Goal: Communication & Community: Participate in discussion

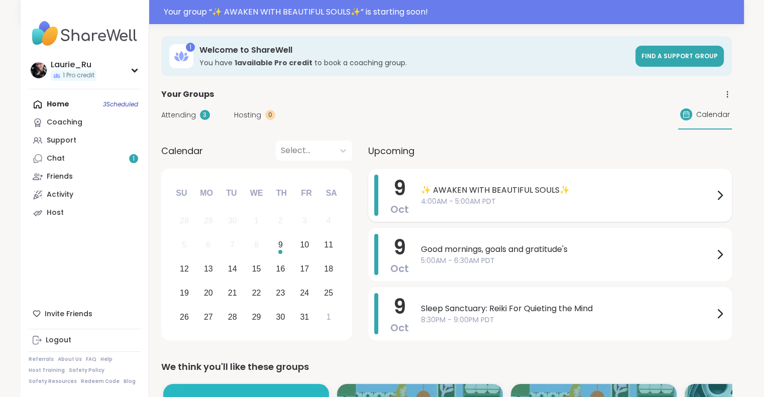
click at [504, 190] on span "✨ AWAKEN WITH BEAUTIFUL SOULS✨" at bounding box center [567, 190] width 293 height 12
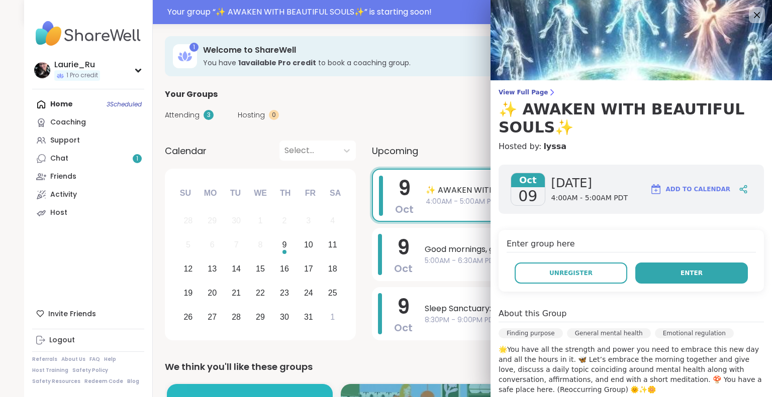
click at [680, 275] on span "Enter" at bounding box center [691, 273] width 22 height 9
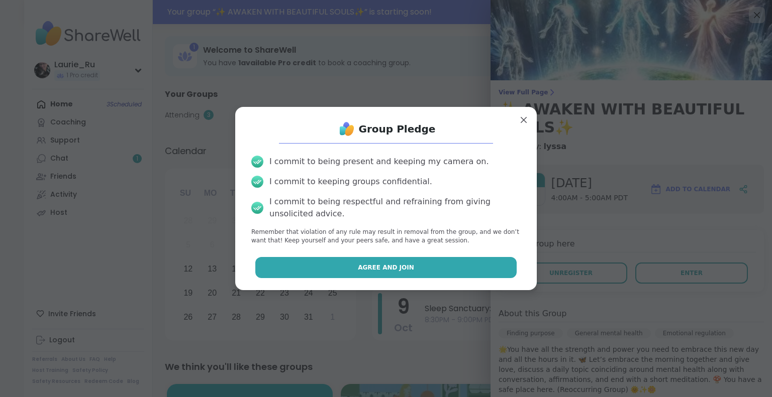
click at [417, 264] on button "Agree and Join" at bounding box center [386, 267] width 262 height 21
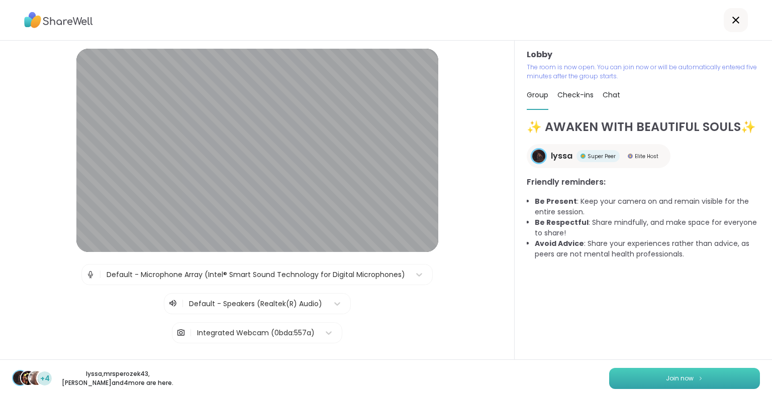
click at [679, 382] on span "Join now" at bounding box center [680, 378] width 28 height 9
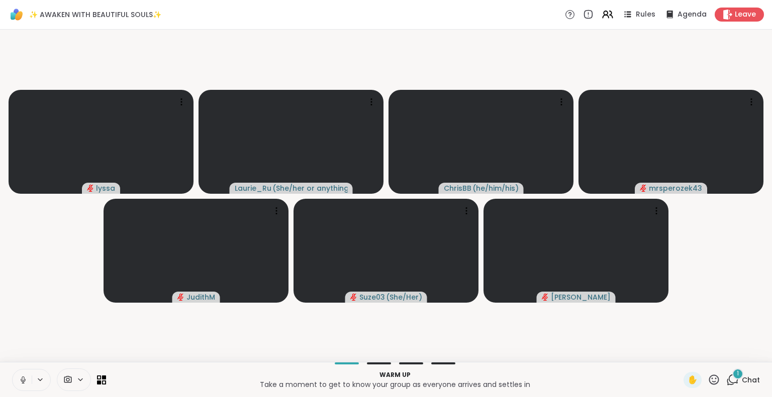
click at [726, 381] on icon at bounding box center [732, 380] width 13 height 13
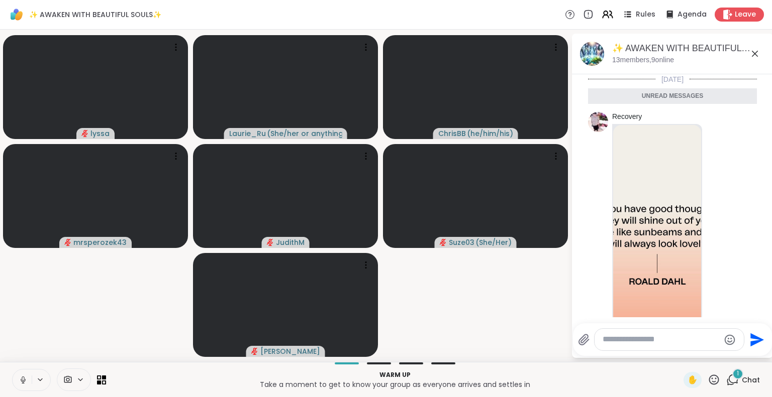
scroll to position [70, 0]
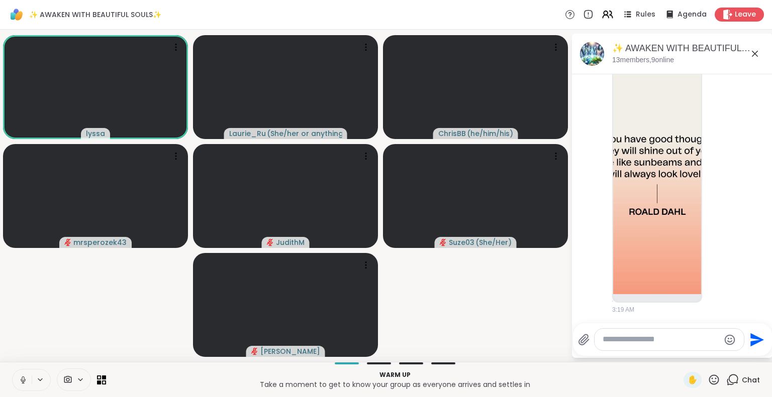
click at [754, 50] on icon at bounding box center [755, 54] width 12 height 12
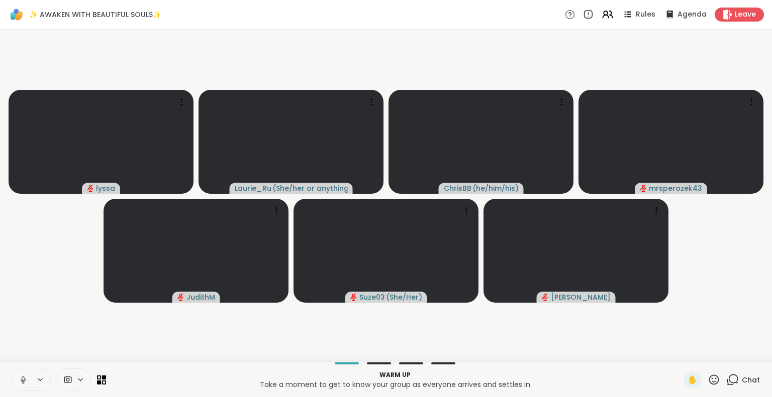
click at [20, 382] on icon at bounding box center [23, 380] width 9 height 9
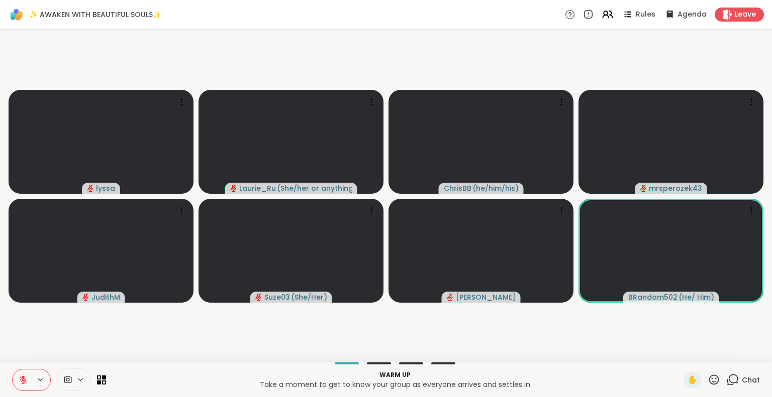
click at [20, 382] on icon at bounding box center [23, 380] width 9 height 9
click at [22, 378] on icon at bounding box center [23, 379] width 3 height 5
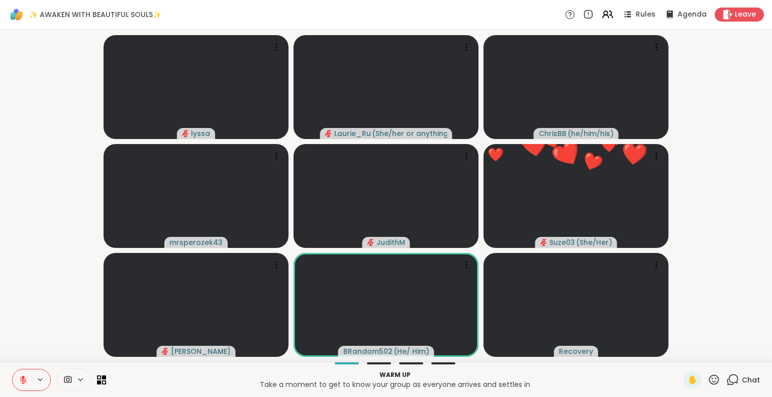
click at [22, 378] on icon at bounding box center [23, 378] width 3 height 4
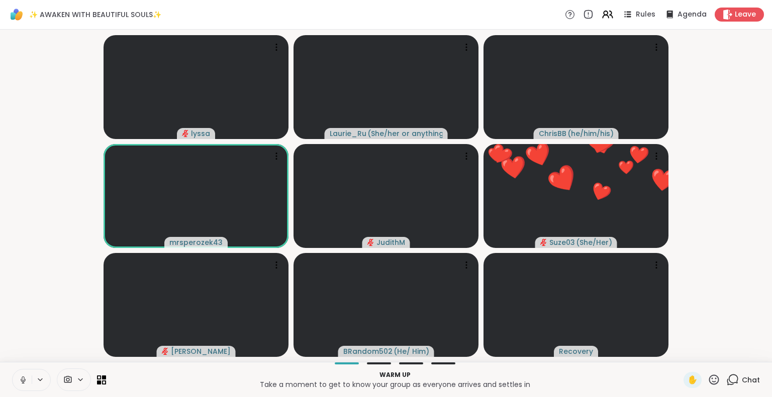
click at [22, 378] on icon at bounding box center [23, 379] width 3 height 5
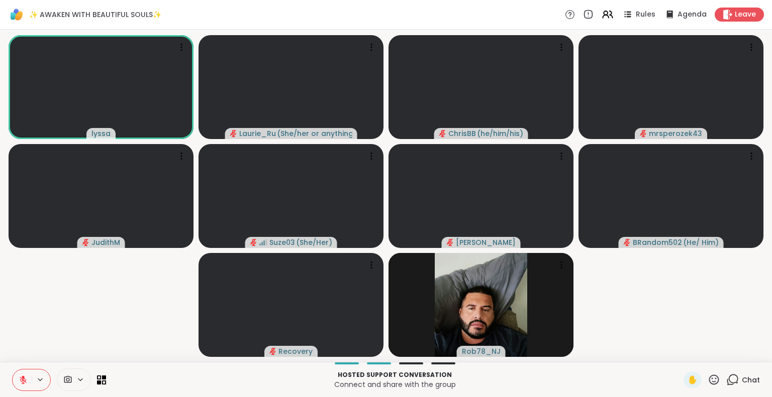
click at [22, 381] on icon at bounding box center [23, 380] width 9 height 9
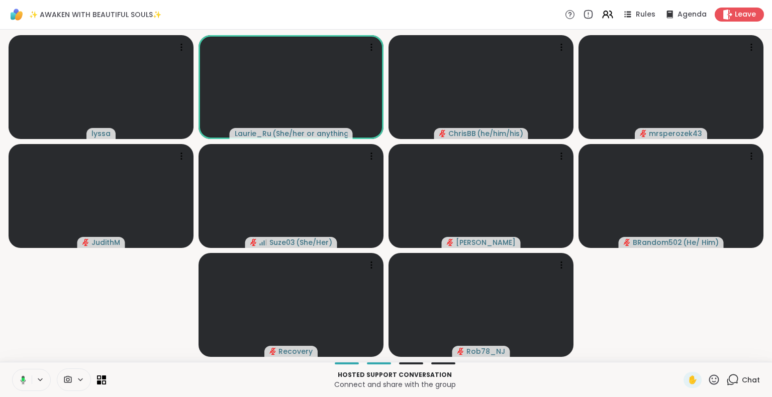
click at [23, 378] on icon at bounding box center [23, 380] width 3 height 4
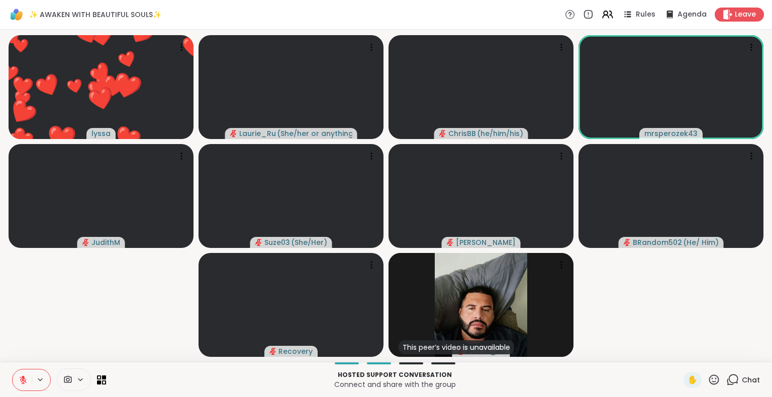
click at [709, 382] on icon at bounding box center [714, 380] width 10 height 10
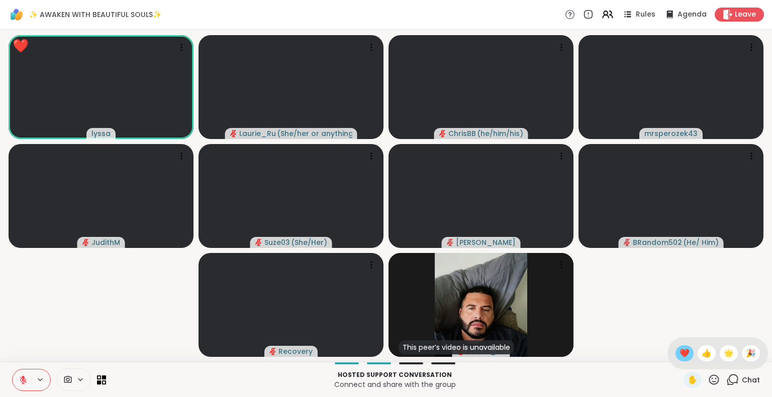
click at [679, 355] on span "❤️" at bounding box center [684, 354] width 10 height 12
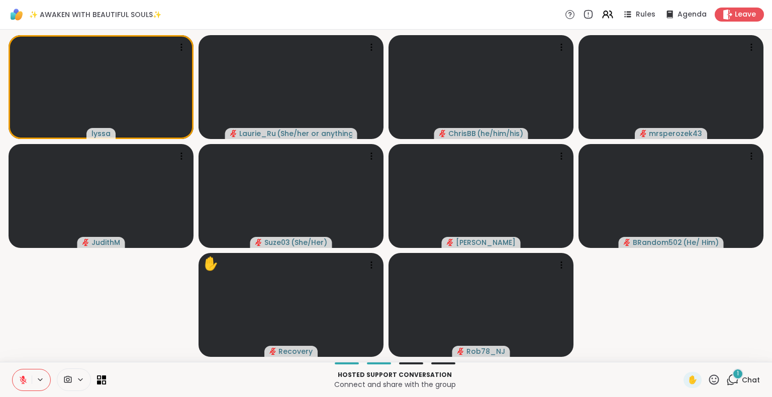
click at [726, 381] on icon at bounding box center [732, 380] width 13 height 13
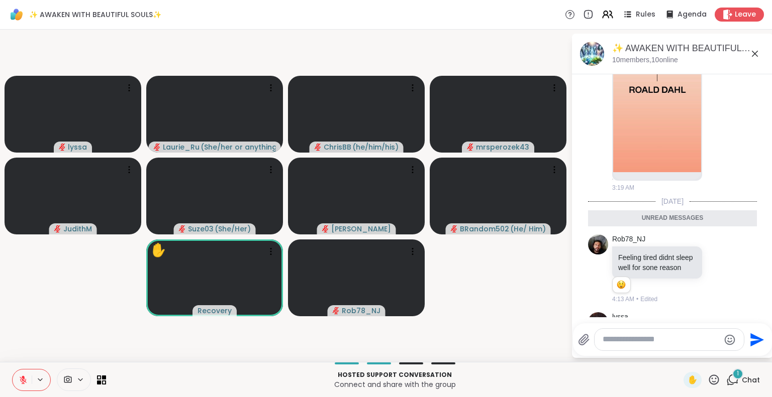
scroll to position [287, 0]
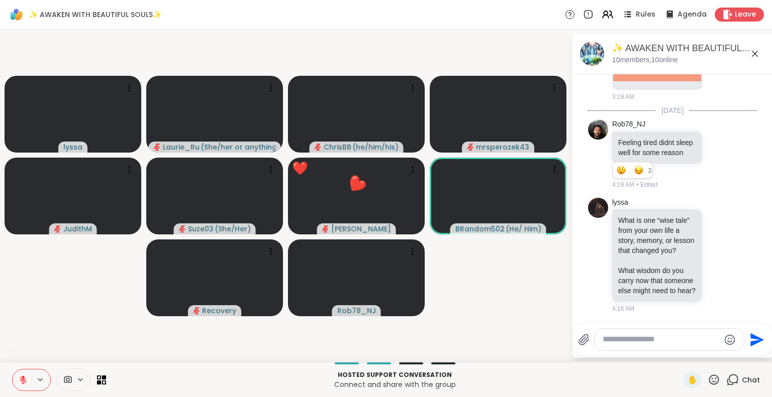
click at [707, 379] on icon at bounding box center [713, 380] width 13 height 13
click at [679, 355] on span "❤️" at bounding box center [684, 354] width 10 height 12
click at [675, 355] on div "Send" at bounding box center [672, 340] width 199 height 33
click at [709, 382] on icon at bounding box center [714, 380] width 10 height 10
click at [679, 355] on span "❤️" at bounding box center [684, 354] width 10 height 12
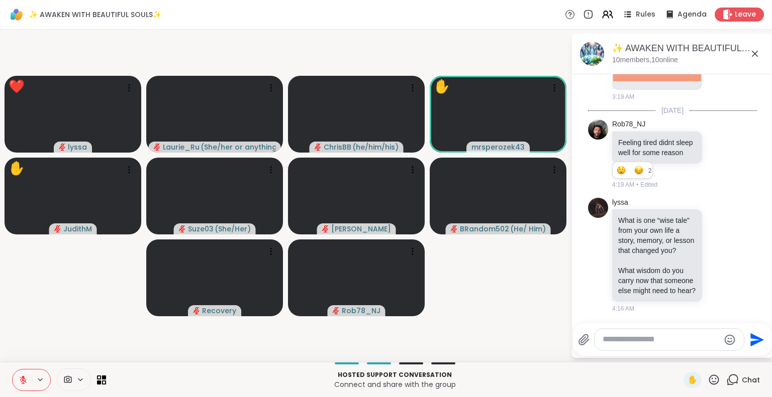
click at [707, 379] on icon at bounding box center [713, 380] width 13 height 13
click at [679, 351] on span "❤️" at bounding box center [684, 354] width 10 height 12
click at [709, 377] on icon at bounding box center [713, 380] width 13 height 13
click at [723, 352] on span "🌟" at bounding box center [728, 354] width 10 height 12
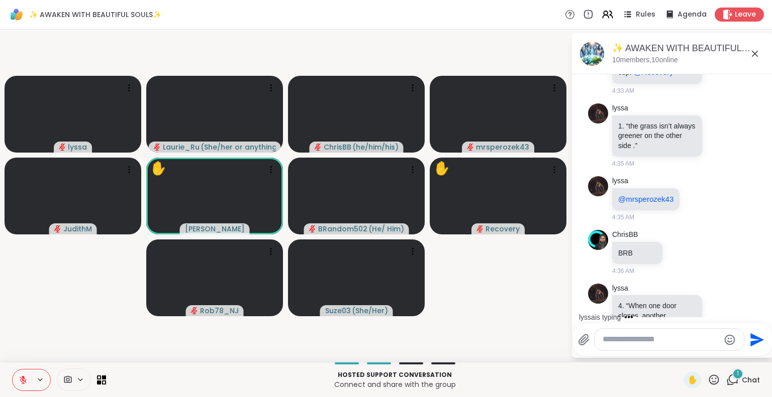
scroll to position [695, 0]
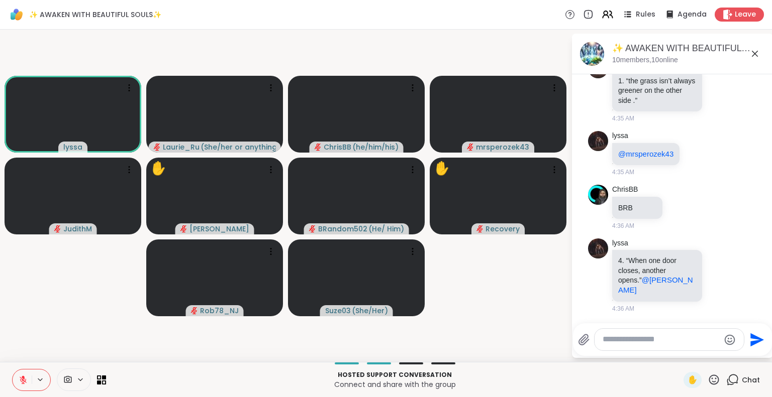
click at [708, 377] on icon at bounding box center [713, 380] width 13 height 13
click at [723, 349] on span "🌟" at bounding box center [728, 354] width 10 height 12
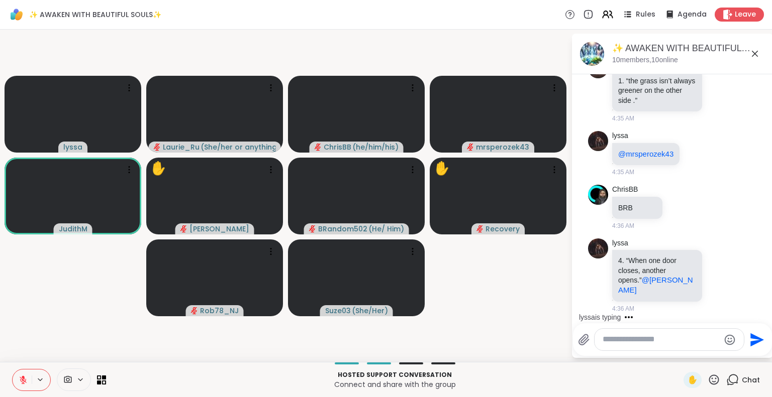
scroll to position [768, 0]
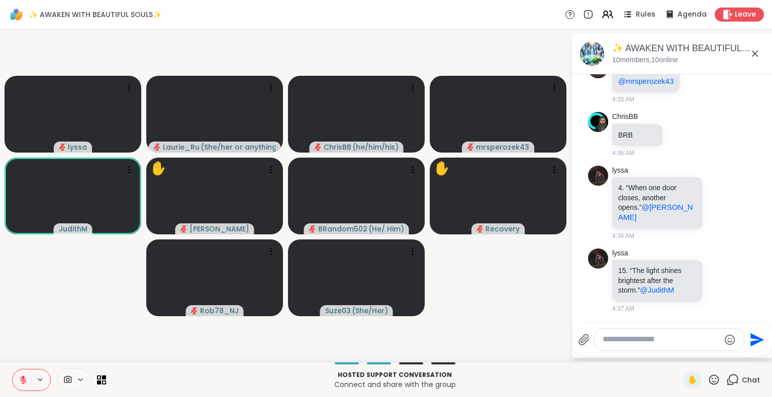
click at [707, 377] on icon at bounding box center [713, 380] width 13 height 13
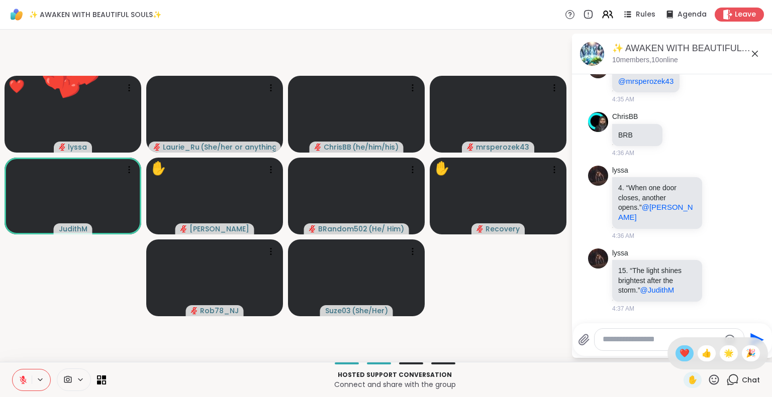
click at [675, 352] on div "❤️" at bounding box center [684, 354] width 18 height 16
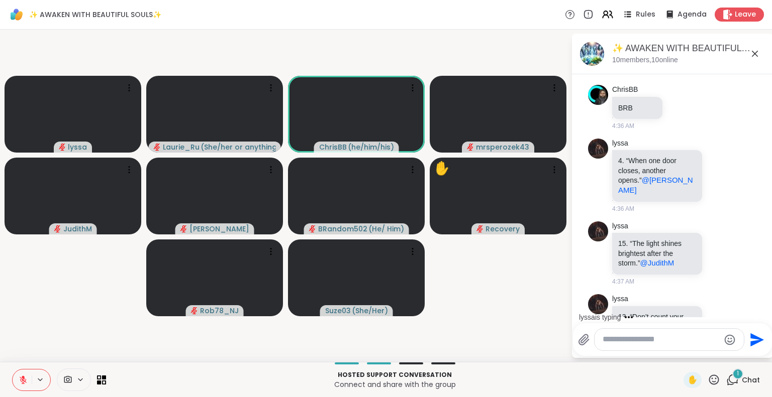
scroll to position [841, 0]
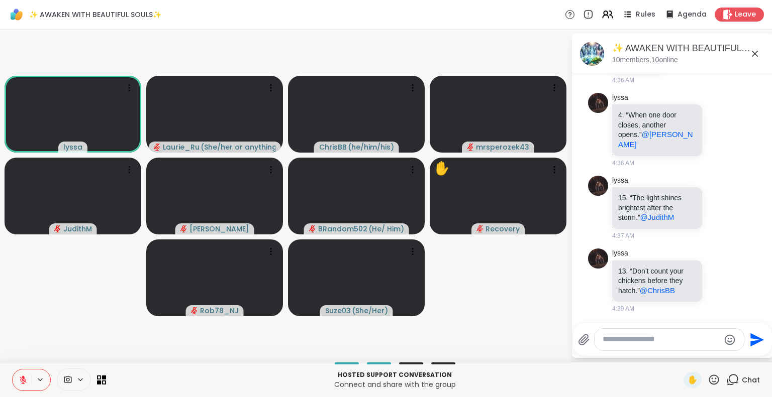
click at [707, 377] on icon at bounding box center [713, 380] width 13 height 13
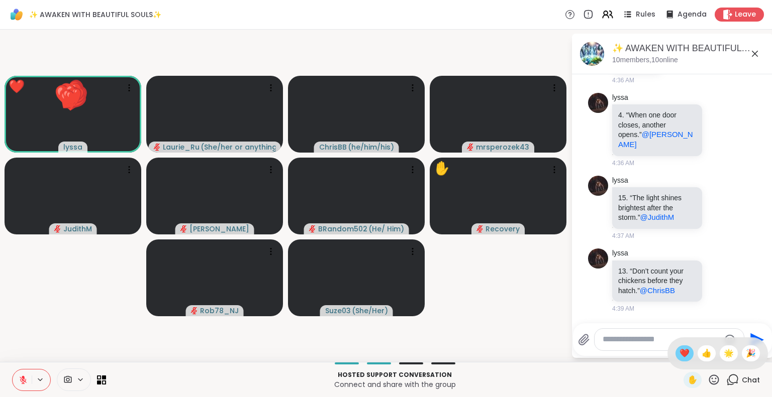
click at [679, 350] on span "❤️" at bounding box center [684, 354] width 10 height 12
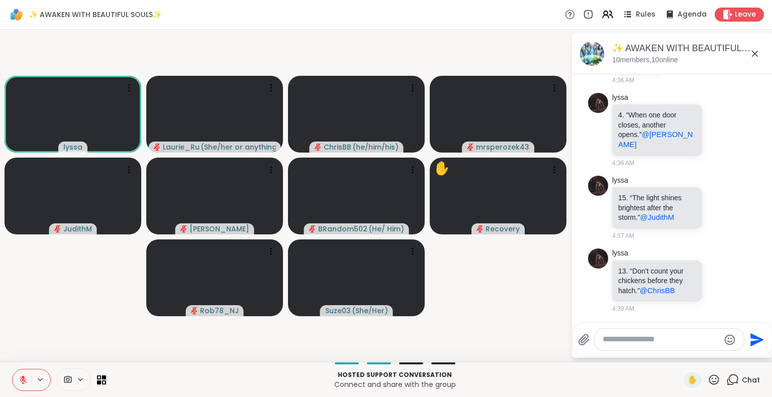
click at [26, 376] on icon at bounding box center [23, 380] width 9 height 9
click at [24, 376] on icon at bounding box center [23, 380] width 9 height 9
click at [707, 375] on icon at bounding box center [713, 380] width 13 height 13
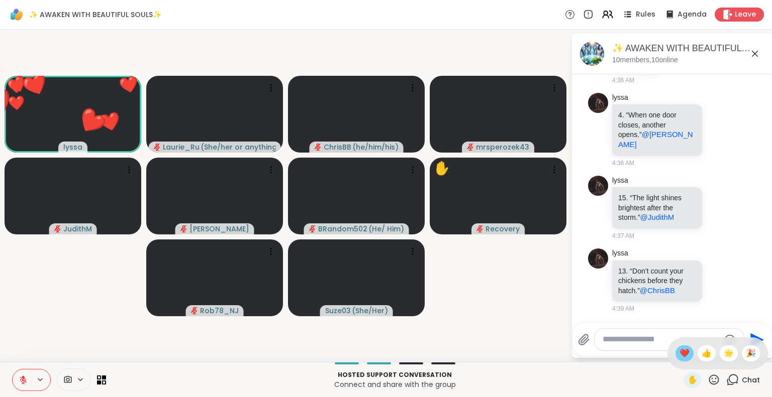
click at [679, 350] on span "❤️" at bounding box center [684, 354] width 10 height 12
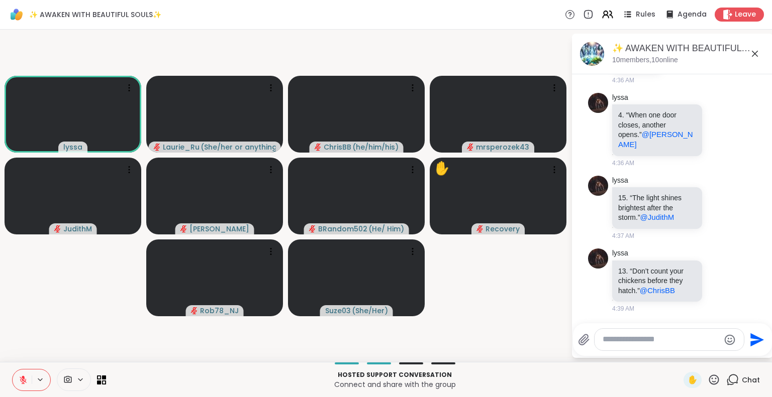
click at [25, 379] on icon at bounding box center [23, 380] width 7 height 7
click at [22, 378] on icon at bounding box center [23, 379] width 3 height 5
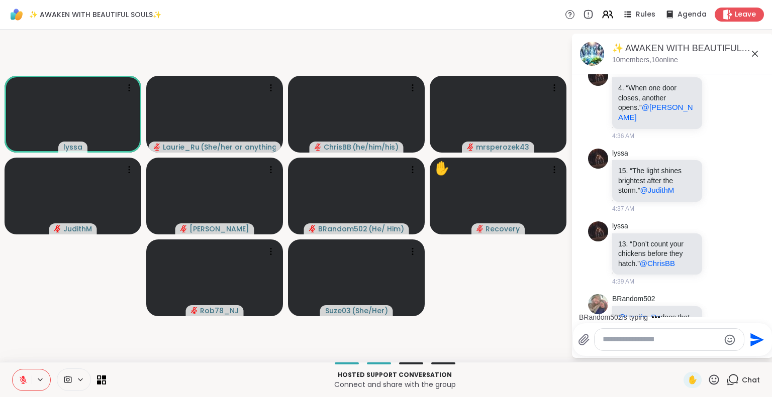
scroll to position [924, 0]
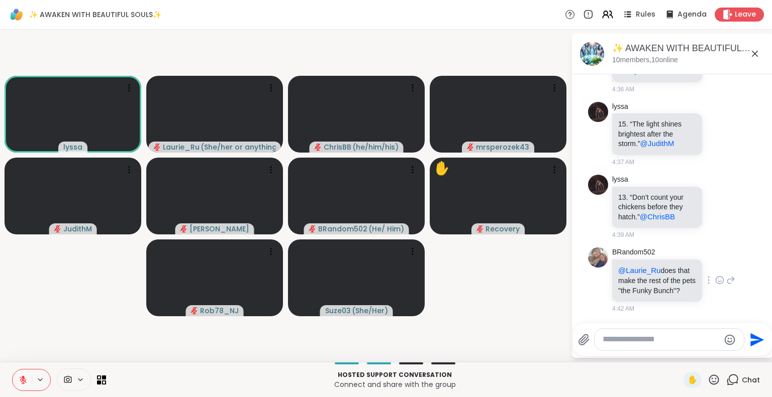
click at [716, 276] on icon at bounding box center [720, 280] width 8 height 8
click at [671, 260] on div "Select Reaction: Joy" at bounding box center [675, 264] width 9 height 9
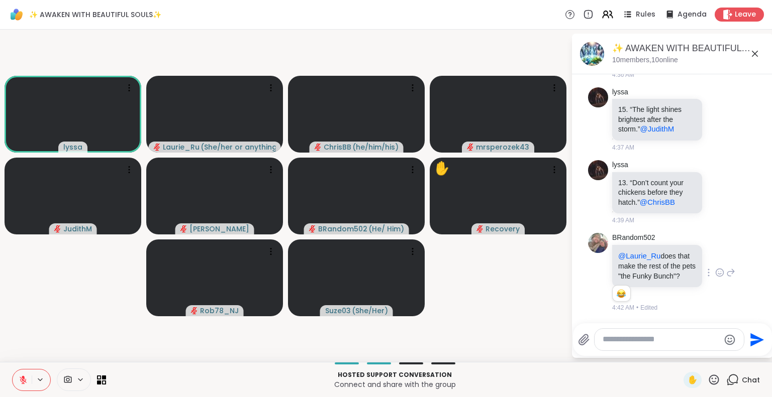
scroll to position [939, 0]
click at [687, 261] on div "@Laurie_Ru does that make the rest of the pets "the Funky Bunch"?" at bounding box center [657, 266] width 90 height 42
click at [725, 267] on div "BRandom502 @Laurie_Ru does that make the rest of the pets "the Funky Bunch"? 1 …" at bounding box center [672, 273] width 169 height 88
click at [726, 269] on icon at bounding box center [730, 273] width 9 height 12
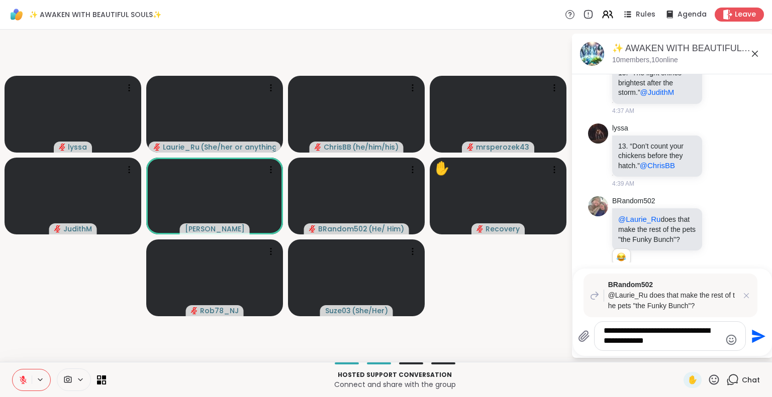
type textarea "**********"
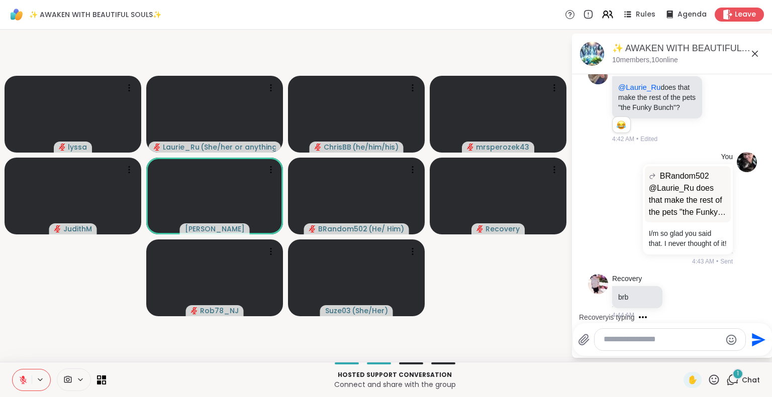
scroll to position [1124, 0]
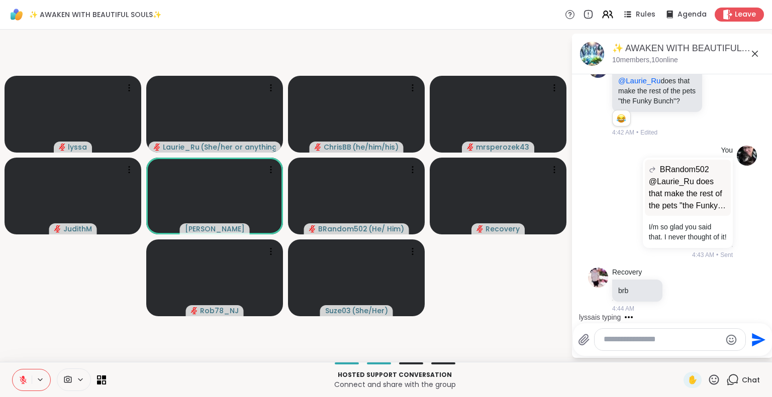
click at [707, 381] on icon at bounding box center [713, 380] width 13 height 13
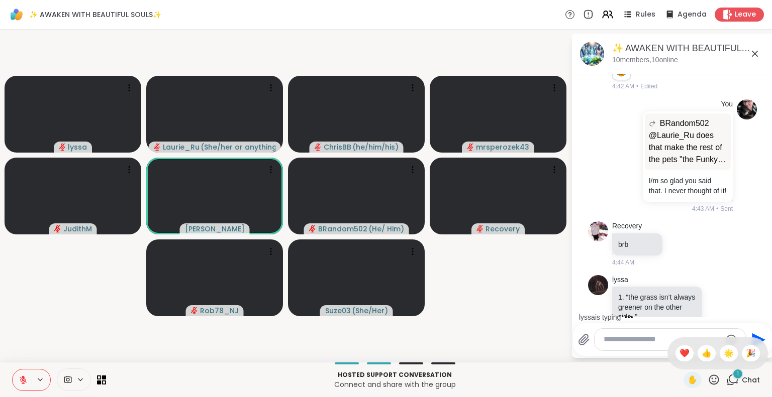
scroll to position [1572, 0]
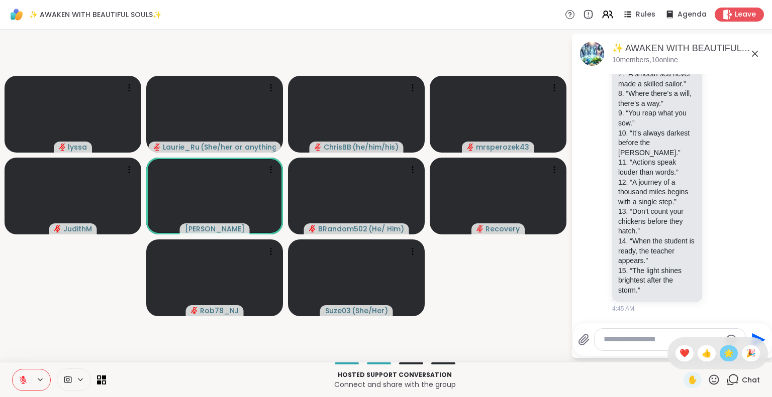
click at [723, 349] on span "🌟" at bounding box center [728, 354] width 10 height 12
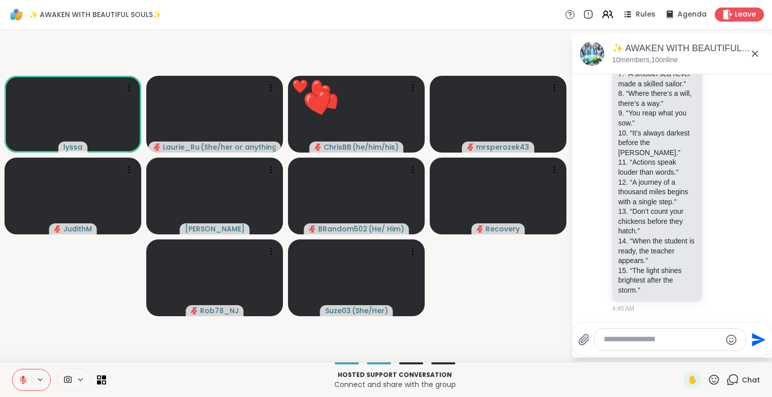
click at [715, 349] on div at bounding box center [669, 340] width 151 height 22
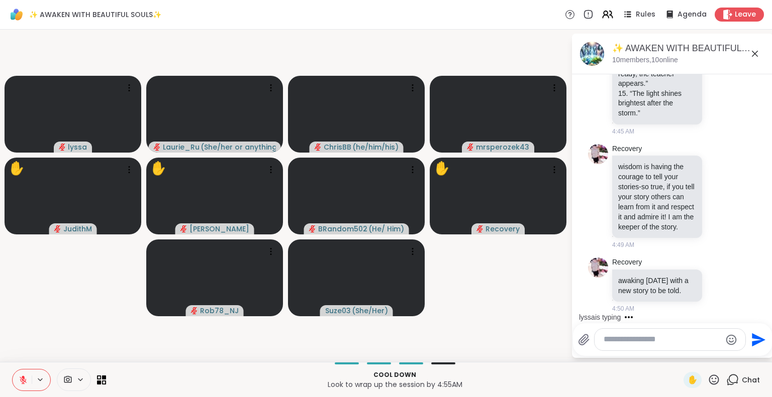
scroll to position [1880, 0]
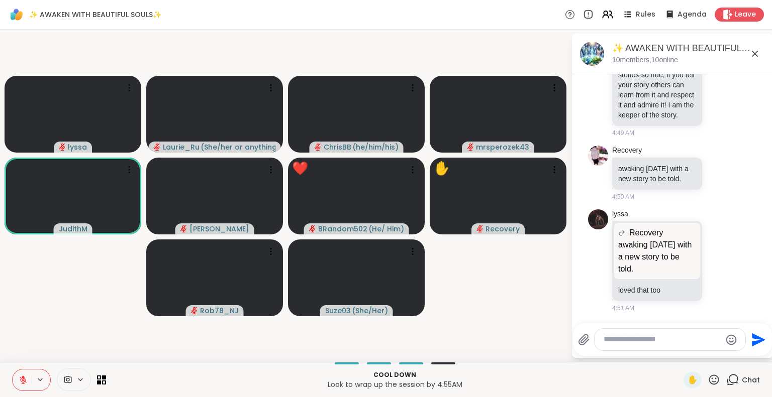
click at [709, 381] on icon at bounding box center [714, 380] width 10 height 10
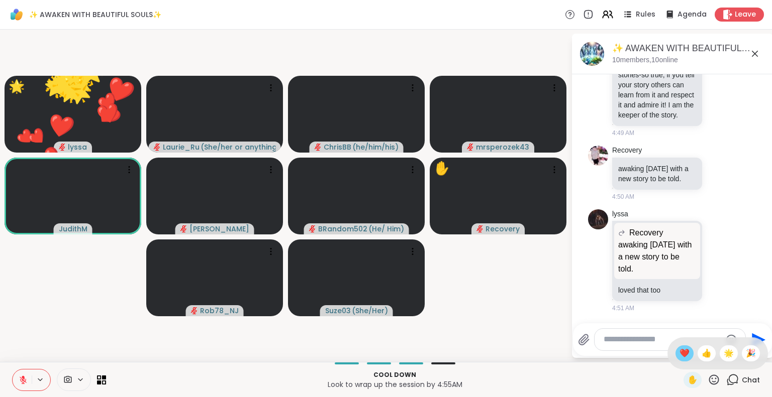
click at [679, 355] on span "❤️" at bounding box center [684, 354] width 10 height 12
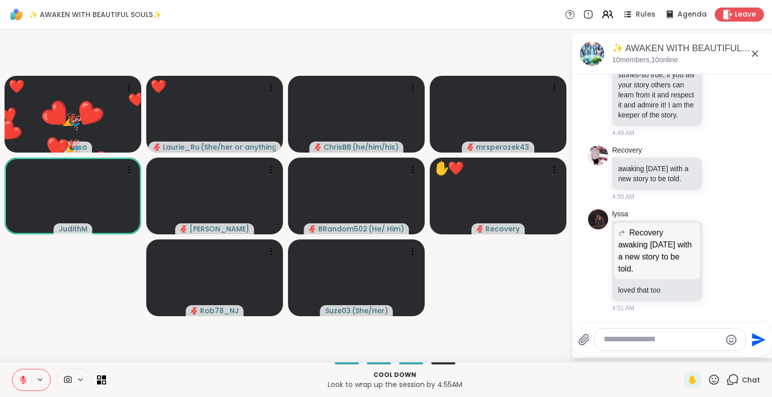
click at [707, 380] on icon at bounding box center [713, 380] width 13 height 13
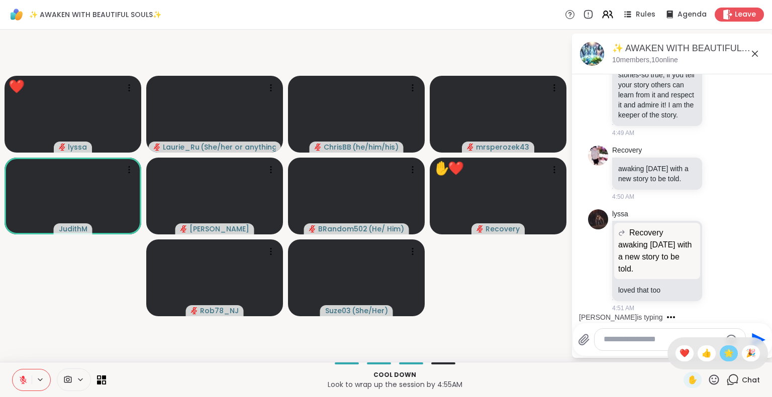
click at [723, 353] on span "🌟" at bounding box center [728, 354] width 10 height 12
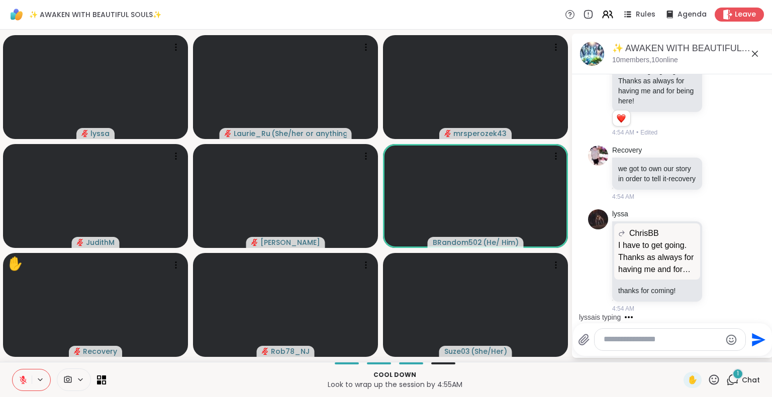
scroll to position [2630, 0]
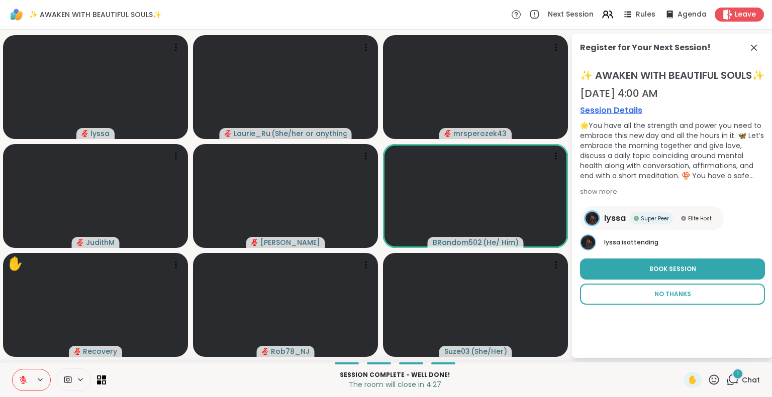
click at [661, 299] on span "No Thanks" at bounding box center [672, 294] width 37 height 9
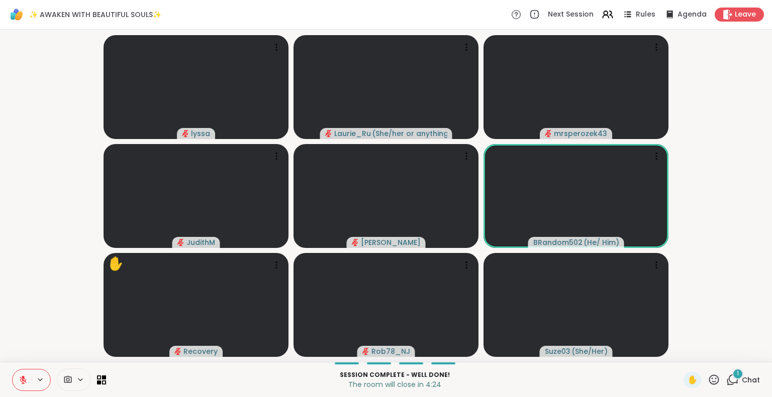
click at [726, 379] on icon at bounding box center [732, 380] width 13 height 13
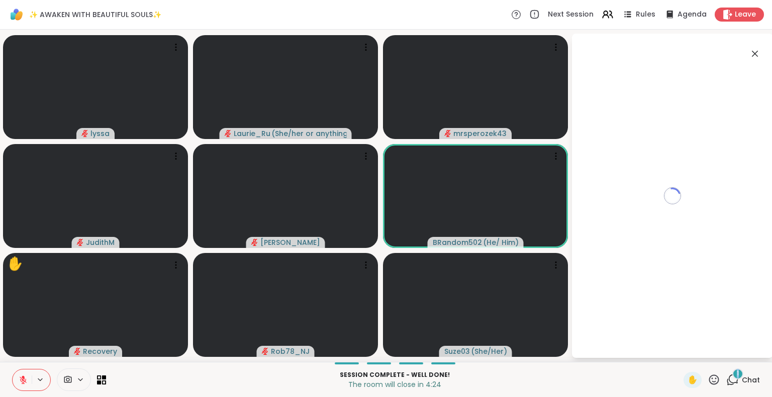
click at [726, 379] on icon at bounding box center [732, 380] width 13 height 13
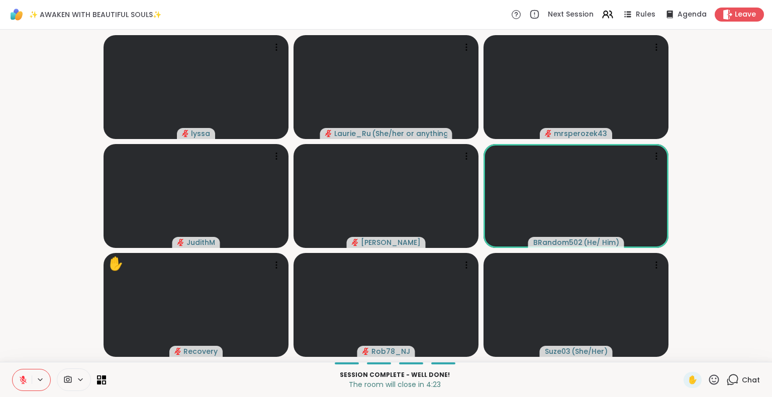
click at [726, 379] on icon at bounding box center [732, 380] width 13 height 13
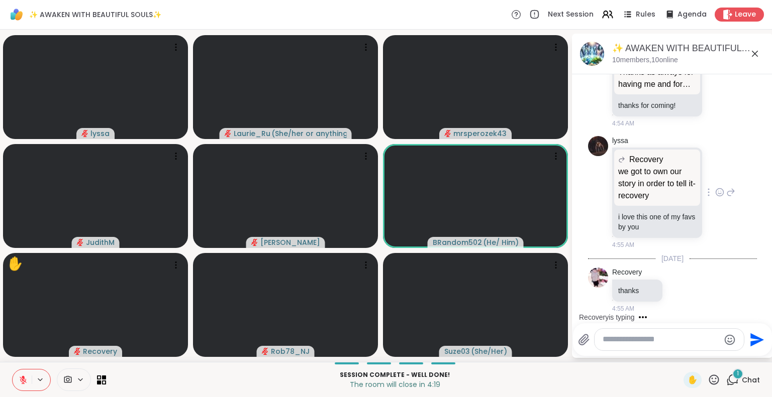
scroll to position [2834, 0]
drag, startPoint x: 753, startPoint y: 102, endPoint x: 765, endPoint y: 76, distance: 28.8
click at [764, 76] on html "✨ AWAKEN WITH BEAUTIFUL SOULS✨ Next Session Rules Agenda Leave 🌟 lyssa 🌟 🌟 🌟 🌟 …" at bounding box center [386, 198] width 772 height 397
click at [764, 76] on html "✨ AWAKEN WITH BEAUTIFUL SOULS✨ Next Session Rules Agenda Leave lyssa Laurie_Ru …" at bounding box center [386, 198] width 772 height 397
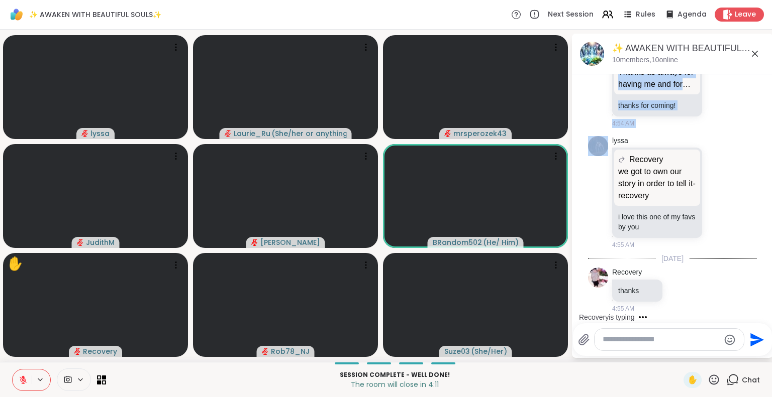
click at [761, 77] on html "✨ AWAKEN WITH BEAUTIFUL SOULS✨ Next Session Rules Agenda Leave lyssa Laurie_Ru …" at bounding box center [386, 198] width 772 height 397
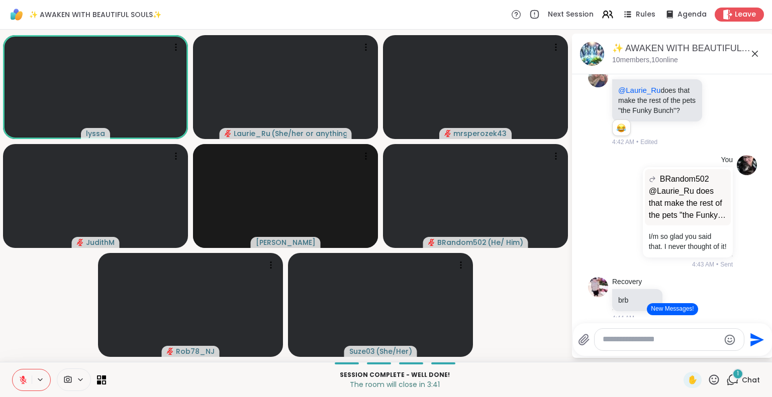
scroll to position [1055, 0]
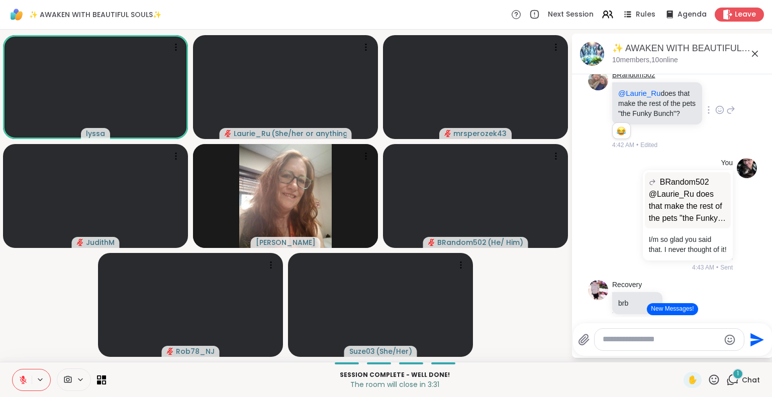
click at [622, 80] on link "BRandom502" at bounding box center [633, 75] width 43 height 10
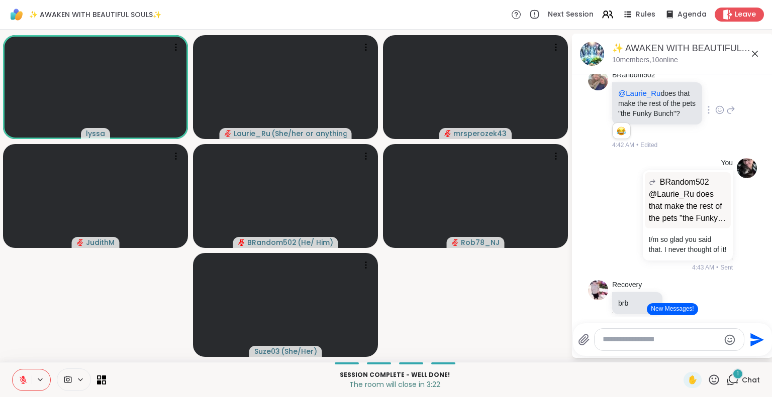
click at [707, 114] on icon at bounding box center [708, 110] width 2 height 8
click at [732, 378] on div "1" at bounding box center [737, 374] width 11 height 11
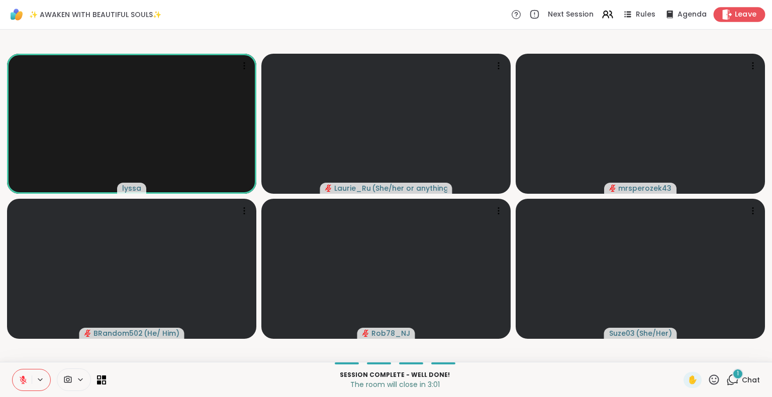
click at [735, 17] on span "Leave" at bounding box center [746, 15] width 22 height 11
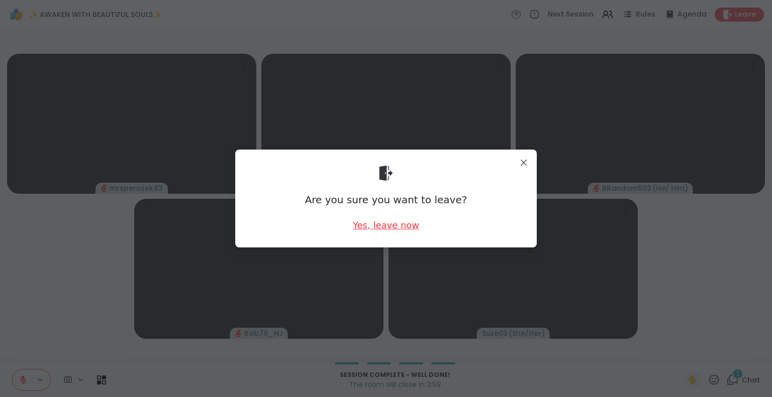
click at [385, 227] on div "Yes, leave now" at bounding box center [386, 225] width 66 height 13
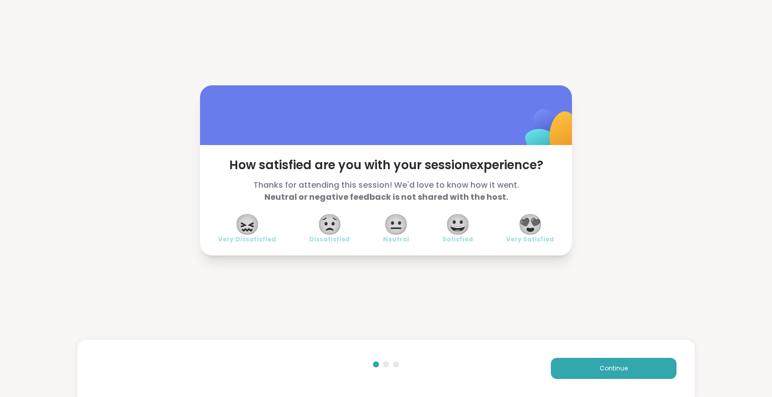
click at [525, 222] on span "😍" at bounding box center [529, 225] width 25 height 18
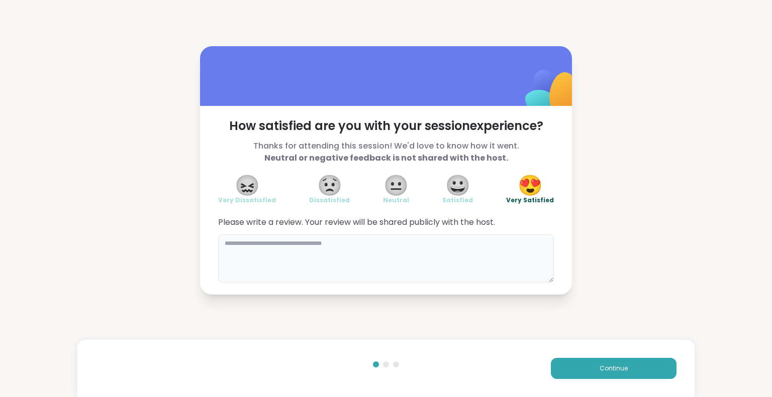
click at [417, 249] on textarea at bounding box center [386, 259] width 336 height 48
click at [362, 260] on textarea at bounding box center [386, 259] width 336 height 48
click at [588, 364] on button "Continue" at bounding box center [614, 368] width 126 height 21
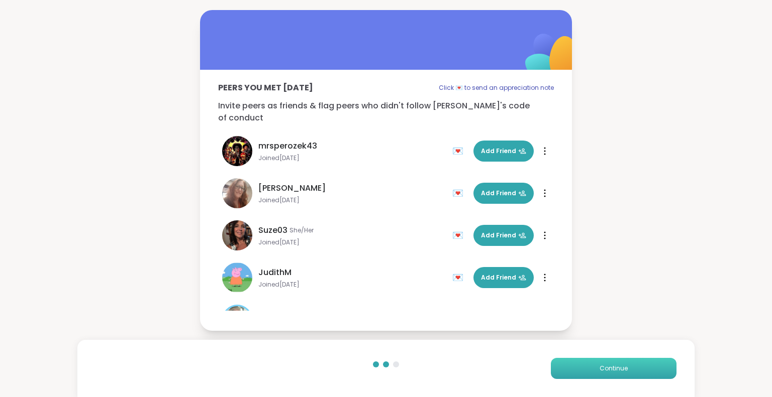
click at [588, 364] on button "Continue" at bounding box center [614, 368] width 126 height 21
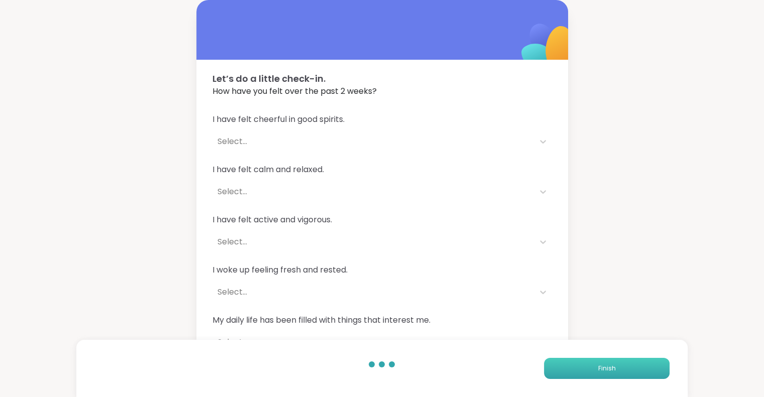
click at [588, 364] on button "Finish" at bounding box center [607, 368] width 126 height 21
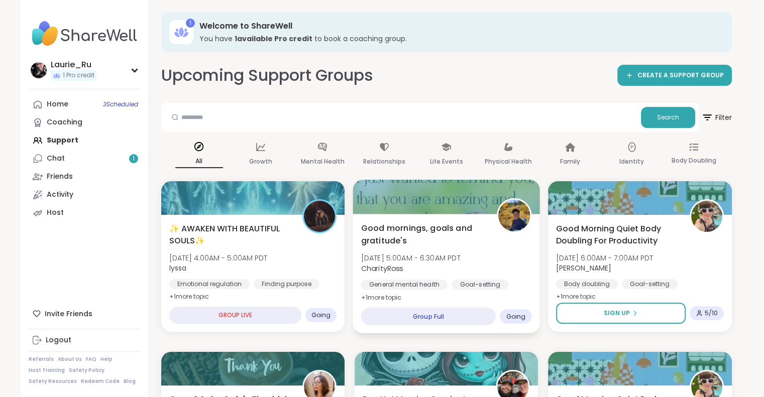
click at [444, 318] on div "Group Full" at bounding box center [428, 317] width 135 height 18
click at [450, 263] on span "Thu, Oct 09 | 5:00AM - 6:30AM PDT" at bounding box center [410, 258] width 99 height 10
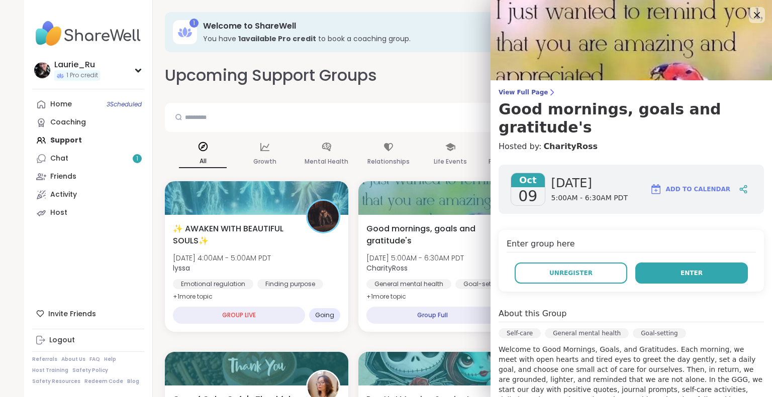
click at [680, 269] on span "Enter" at bounding box center [691, 273] width 22 height 9
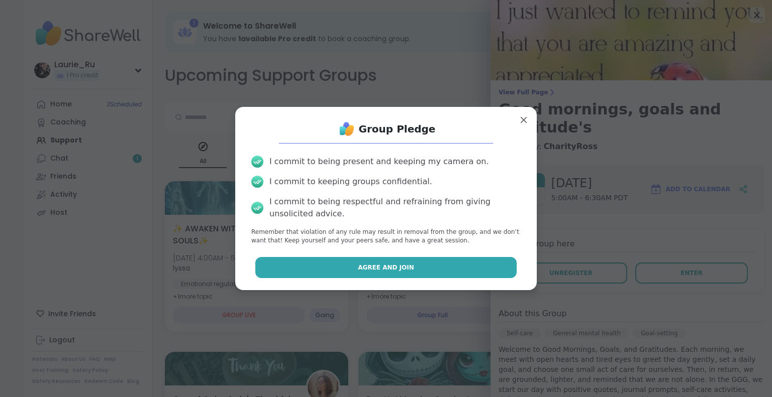
click at [422, 268] on button "Agree and Join" at bounding box center [386, 267] width 262 height 21
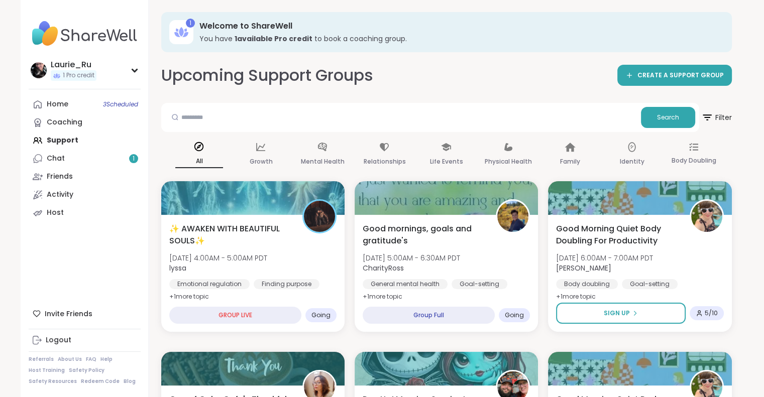
click at [422, 268] on span "CharityRoss" at bounding box center [411, 268] width 97 height 10
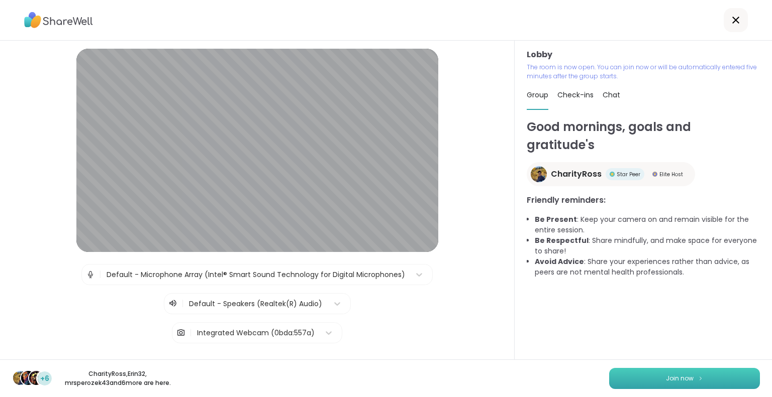
click at [640, 385] on button "Join now" at bounding box center [684, 378] width 151 height 21
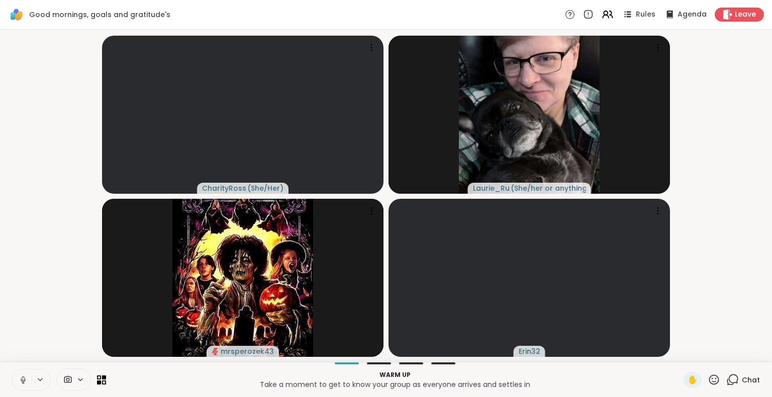
click at [24, 382] on icon at bounding box center [23, 380] width 5 height 3
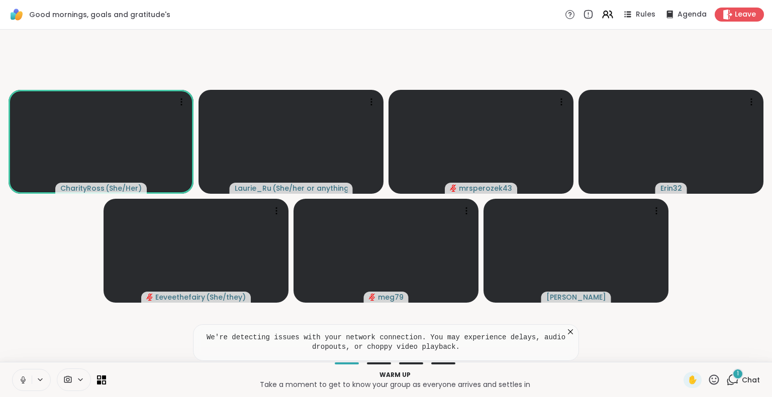
click at [742, 379] on span "Chat" at bounding box center [751, 380] width 18 height 10
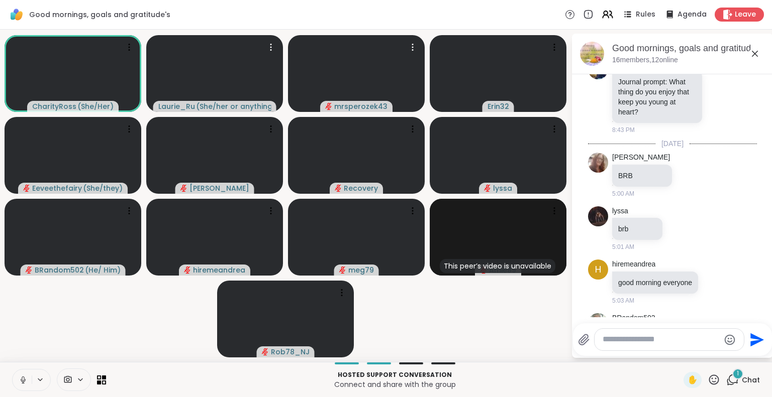
scroll to position [410, 0]
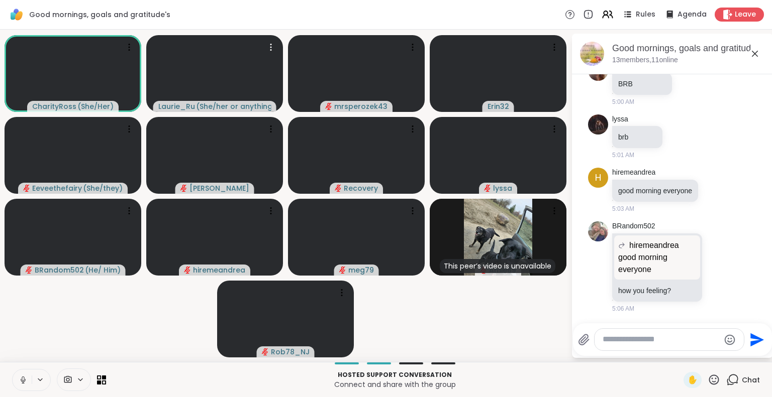
drag, startPoint x: 764, startPoint y: 320, endPoint x: 761, endPoint y: 313, distance: 7.5
click at [761, 313] on div "10/8/2025, 8:39 PM CharityRoss Quote 8:39 PM CharityRoss Bing 50 Daily Calendar…" at bounding box center [672, 195] width 201 height 243
click at [708, 380] on icon at bounding box center [713, 380] width 13 height 13
click at [701, 352] on span "👍" at bounding box center [706, 354] width 10 height 12
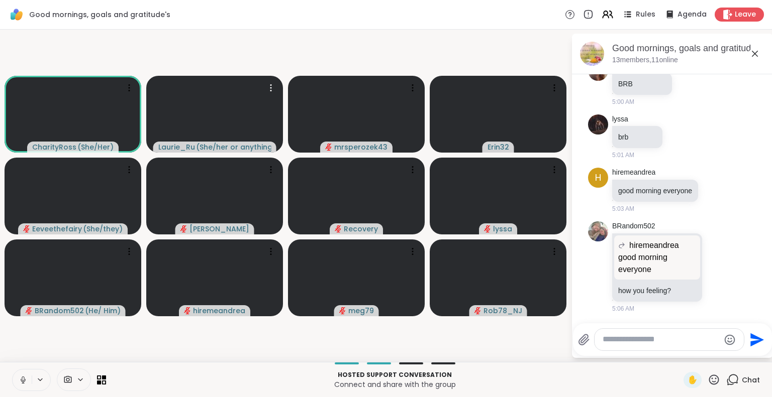
click at [641, 348] on div at bounding box center [668, 340] width 149 height 22
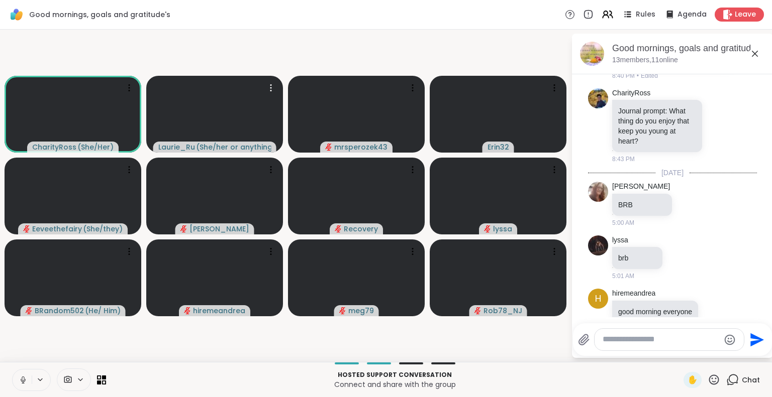
scroll to position [287, 0]
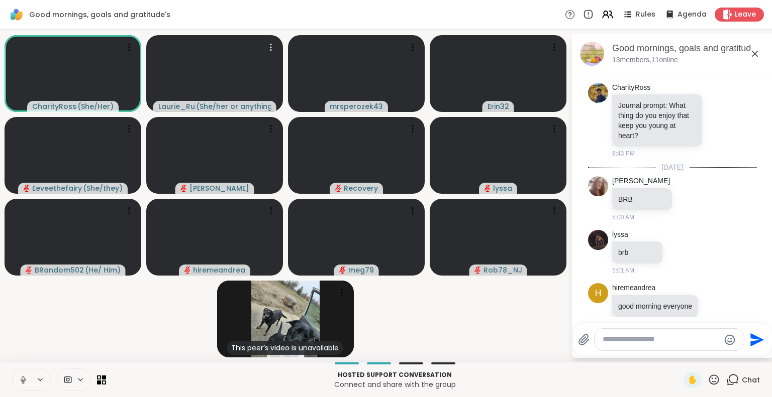
click at [22, 381] on icon at bounding box center [23, 380] width 9 height 9
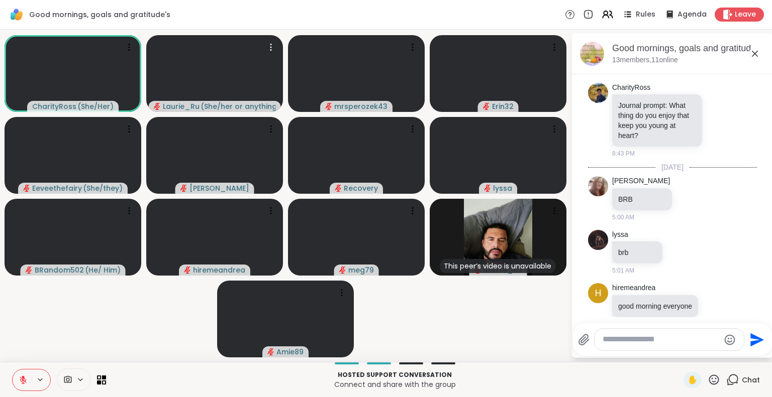
click at [23, 384] on icon at bounding box center [23, 380] width 9 height 9
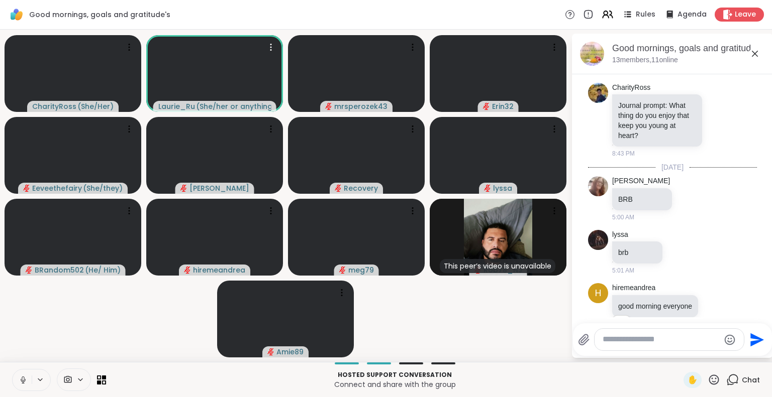
drag, startPoint x: 84, startPoint y: 315, endPoint x: 50, endPoint y: 337, distance: 40.7
click at [50, 337] on video-player-container "CharityRoss ( She/Her ) Laurie_Ru ( She/her or anything else ) mrsperozek43 Eri…" at bounding box center [285, 196] width 559 height 325
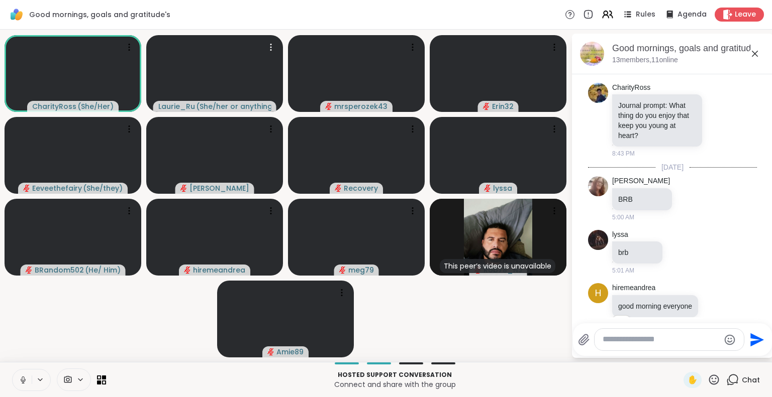
click at [21, 381] on icon at bounding box center [23, 380] width 5 height 3
click at [24, 376] on icon at bounding box center [23, 380] width 9 height 9
click at [24, 381] on icon at bounding box center [23, 380] width 5 height 3
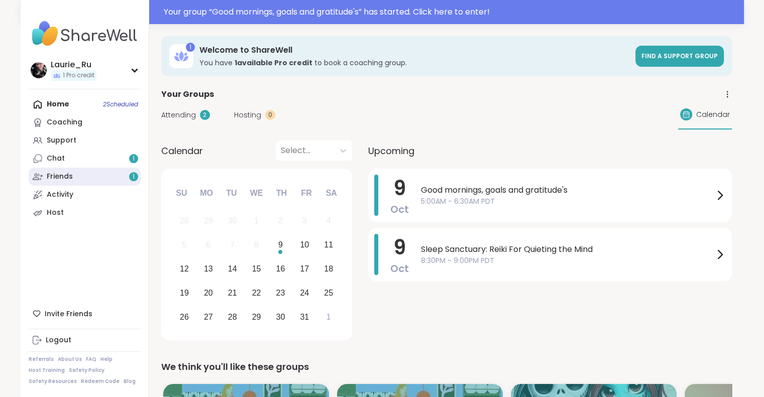
click at [87, 178] on link "Friends 1" at bounding box center [85, 177] width 112 height 18
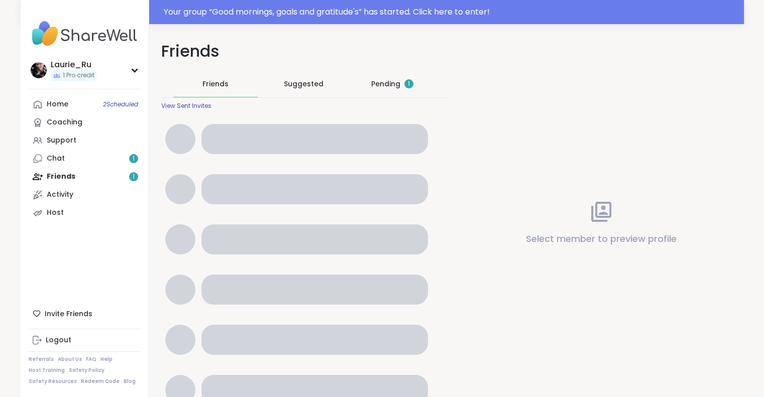
click at [87, 178] on div "Home 2 Scheduled Coaching Support Chat 1 Friends 1 Activity Host" at bounding box center [85, 158] width 112 height 127
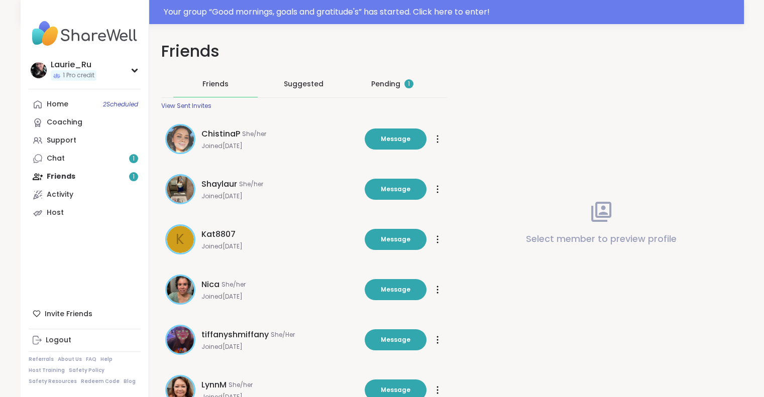
click at [380, 81] on div "Pending 1" at bounding box center [392, 84] width 42 height 10
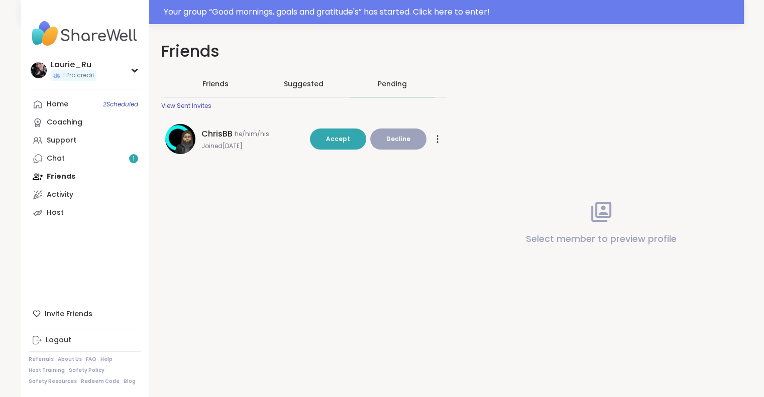
click at [184, 134] on img at bounding box center [180, 139] width 30 height 30
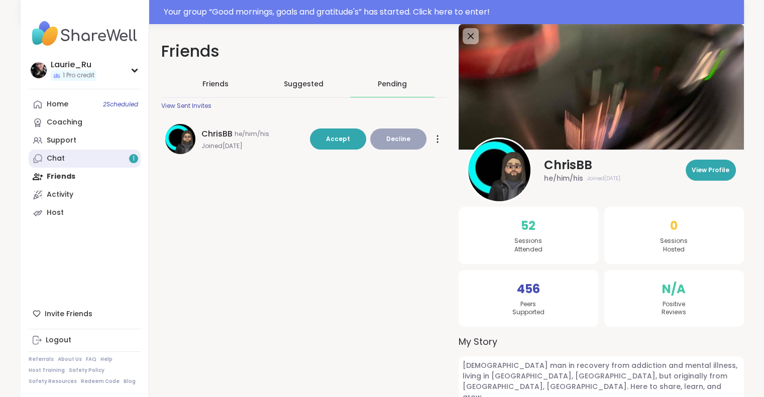
click at [81, 163] on link "Chat 1" at bounding box center [85, 159] width 112 height 18
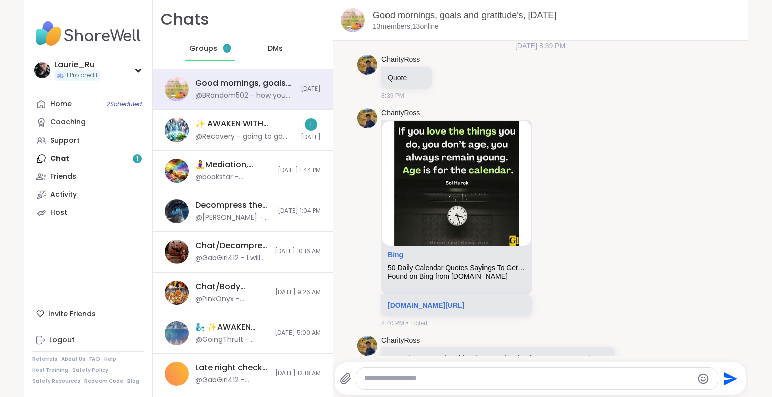
scroll to position [309, 0]
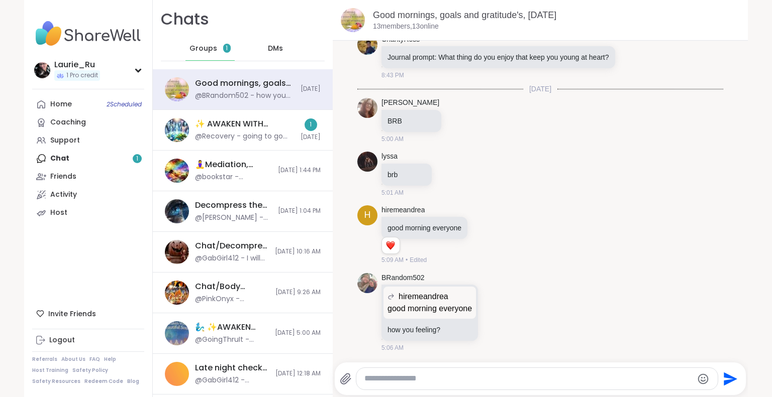
click at [94, 160] on div "Home 2 Scheduled Coaching Support Chat 1 Friends Activity Host" at bounding box center [88, 158] width 112 height 127
click at [48, 161] on div "Home 2 Scheduled Coaching Support Chat 1 Friends Activity Host" at bounding box center [88, 158] width 112 height 127
click at [224, 128] on div "✨ AWAKEN WITH BEAUTIFUL SOULS✨, Oct 09" at bounding box center [244, 124] width 99 height 11
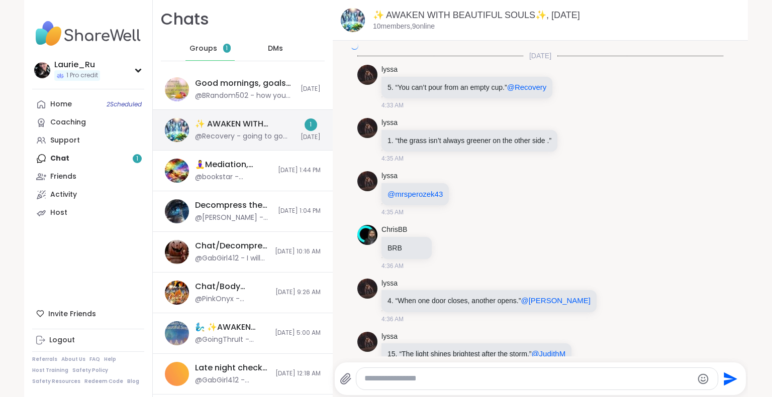
scroll to position [2125, 0]
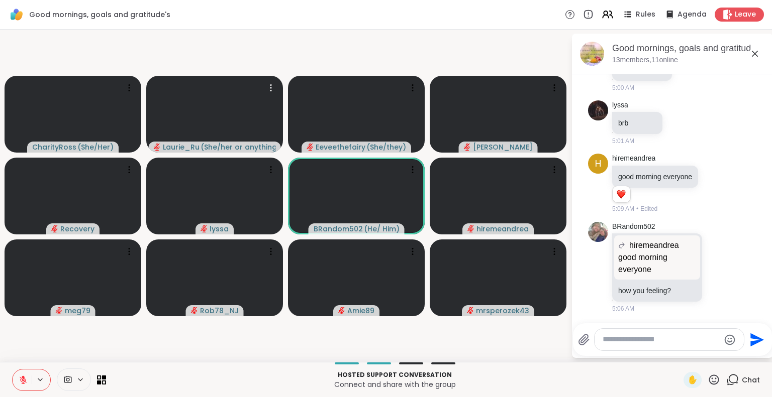
scroll to position [424, 0]
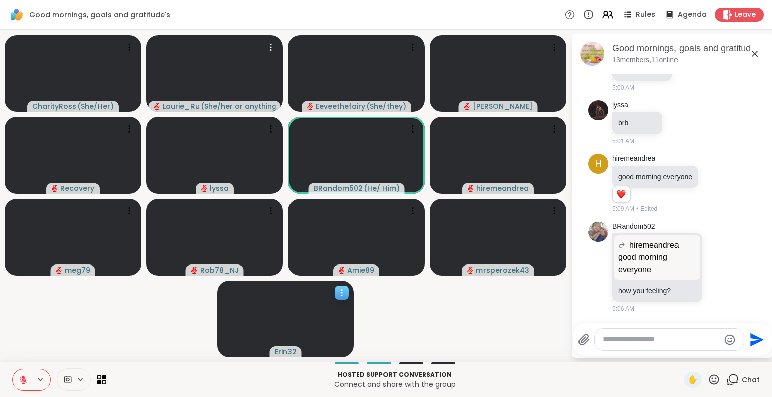
click at [342, 292] on icon at bounding box center [341, 292] width 1 height 1
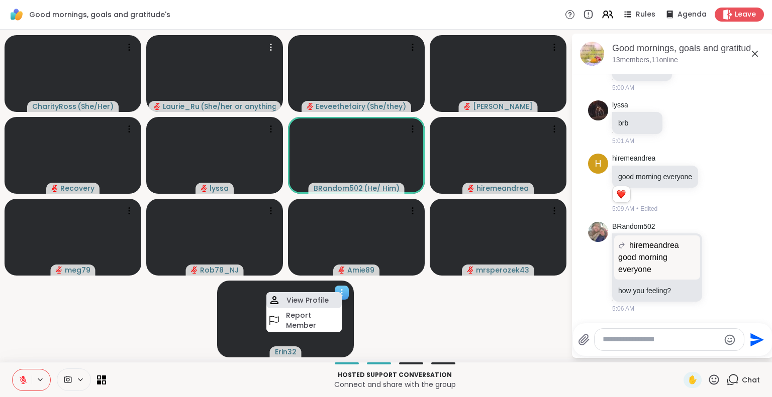
click at [314, 298] on h4 "View Profile" at bounding box center [307, 300] width 42 height 10
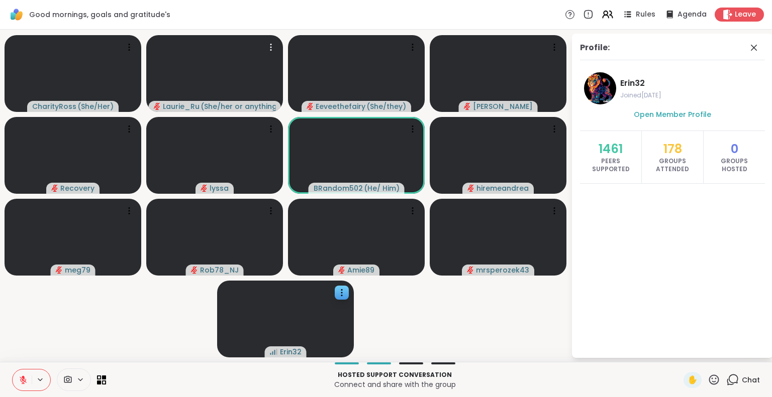
click at [638, 96] on span "Joined Feb 2025" at bounding box center [690, 95] width 141 height 8
click at [753, 47] on icon at bounding box center [754, 48] width 6 height 6
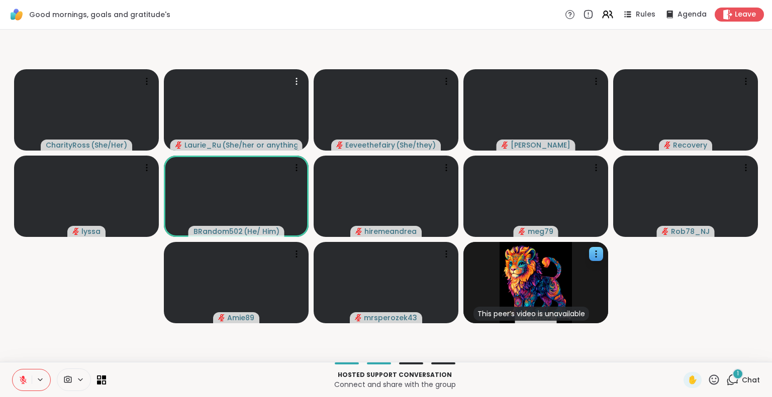
click at [726, 379] on icon at bounding box center [732, 380] width 13 height 13
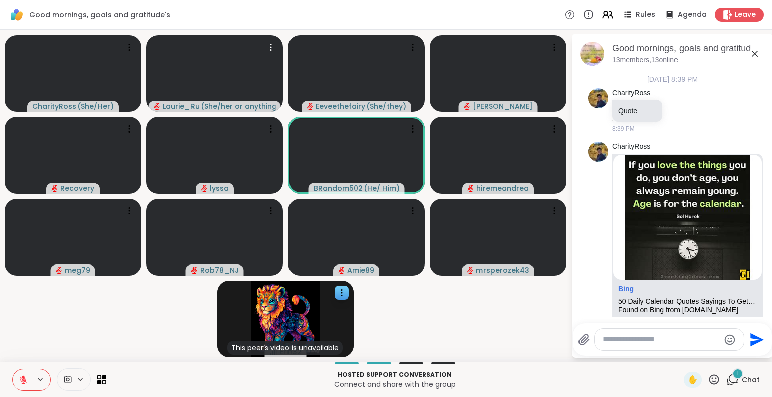
scroll to position [536, 0]
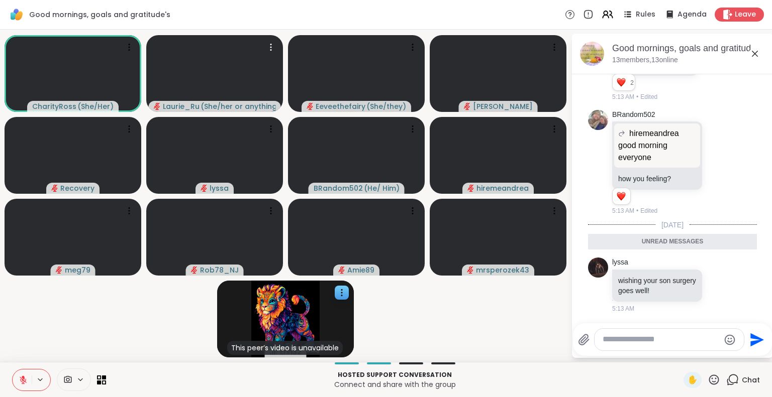
click at [726, 379] on icon at bounding box center [732, 380] width 13 height 13
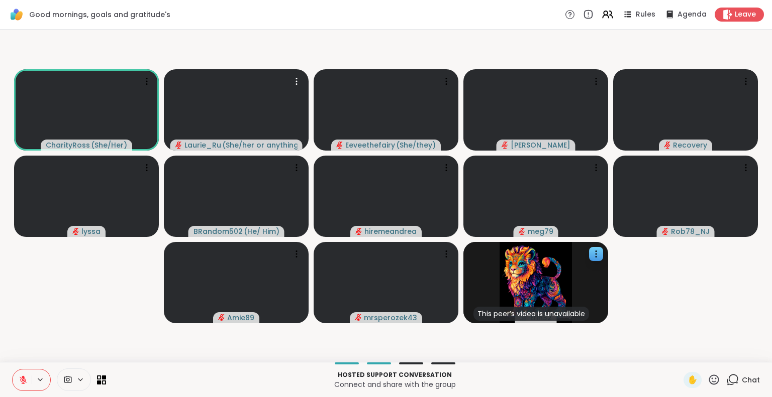
click at [726, 379] on icon at bounding box center [732, 380] width 13 height 13
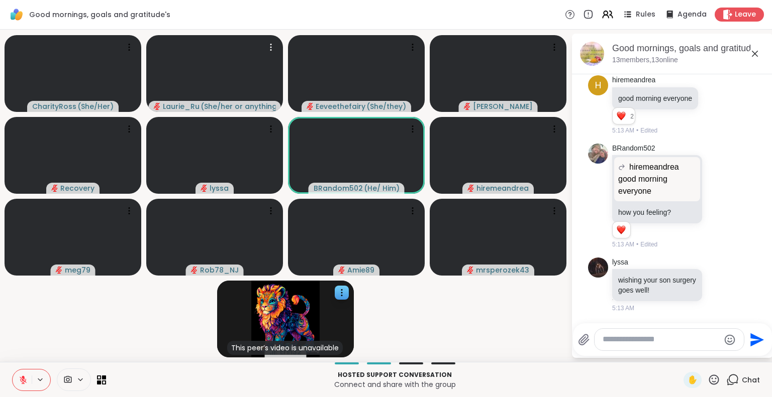
scroll to position [516, 0]
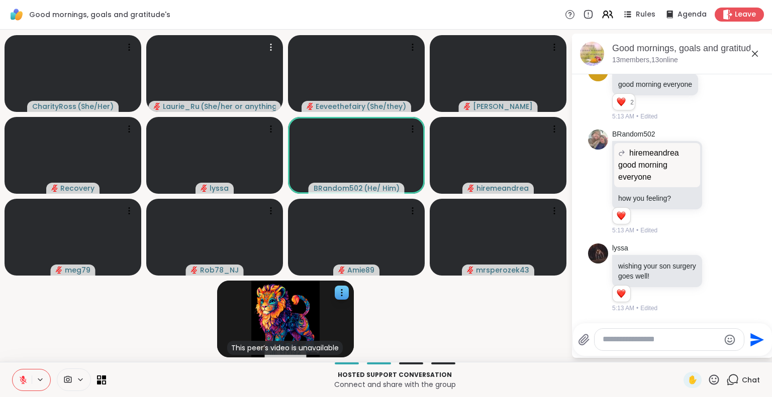
click at [752, 53] on icon at bounding box center [755, 54] width 12 height 12
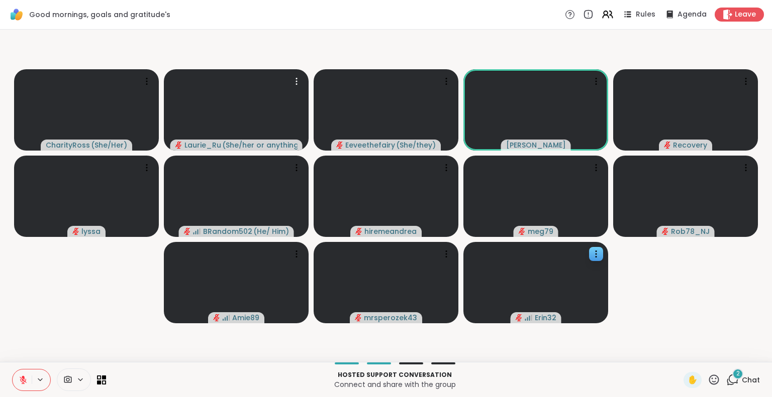
click at [726, 377] on icon at bounding box center [732, 380] width 13 height 13
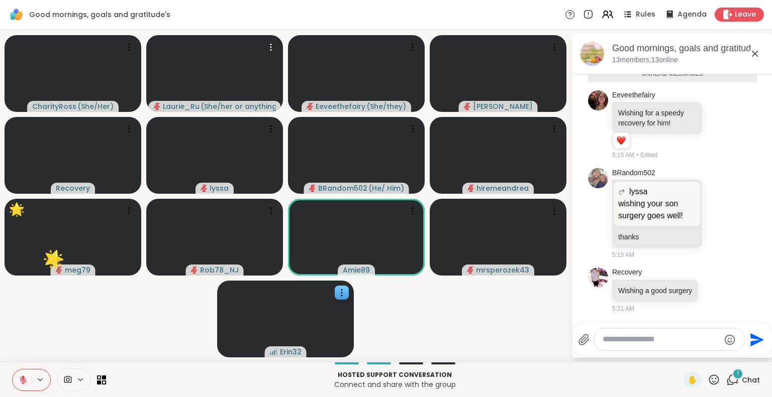
scroll to position [768, 0]
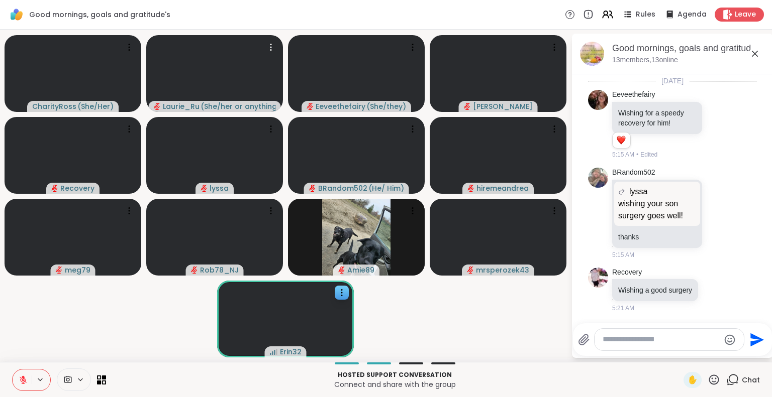
click at [710, 381] on icon at bounding box center [713, 380] width 13 height 13
click at [679, 351] on span "❤️" at bounding box center [684, 354] width 10 height 12
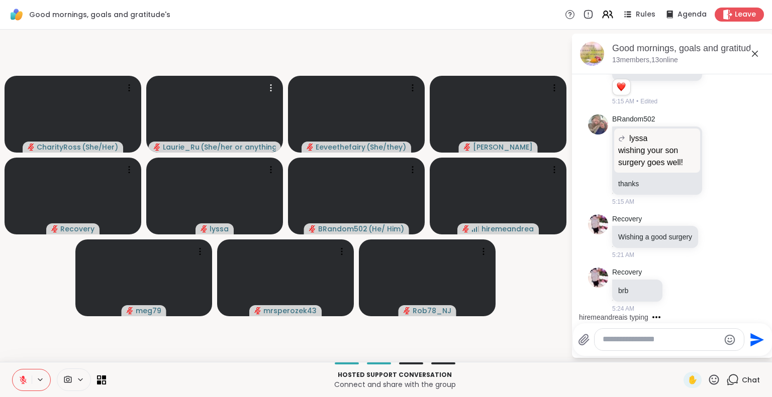
scroll to position [874, 0]
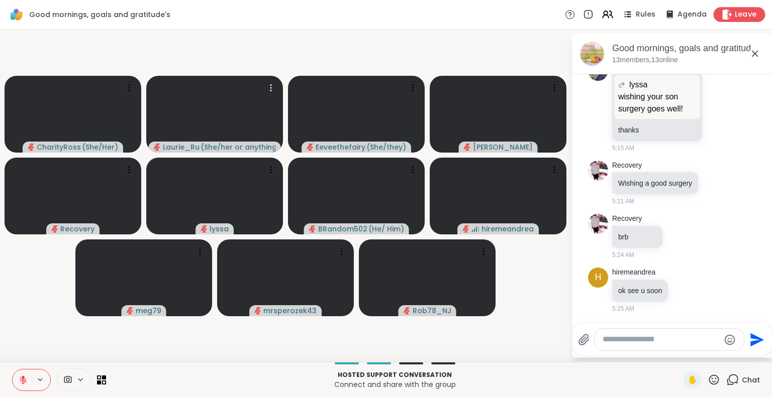
click at [737, 11] on span "Leave" at bounding box center [746, 15] width 22 height 11
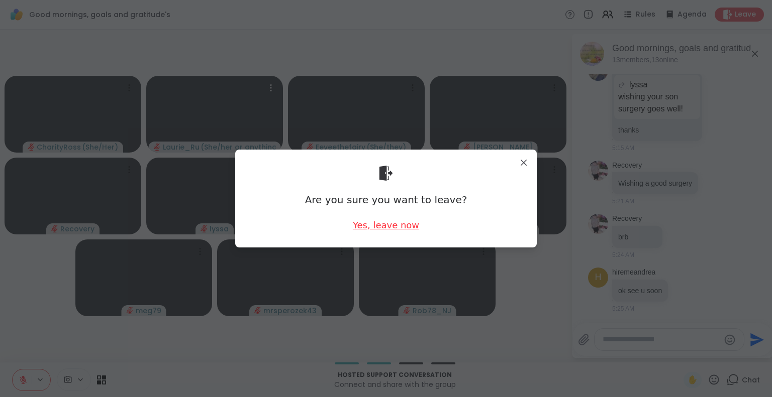
click at [360, 225] on div "Yes, leave now" at bounding box center [386, 225] width 66 height 13
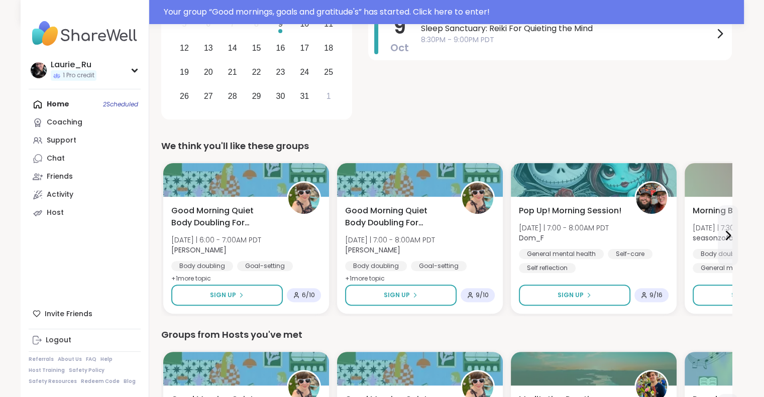
scroll to position [241, 0]
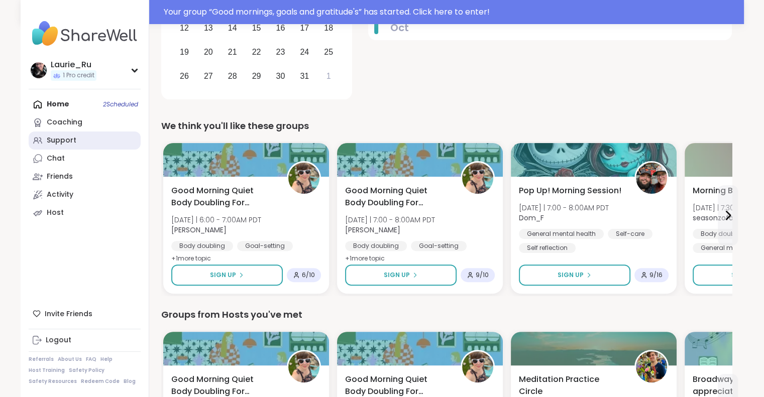
click at [62, 142] on div "Support" at bounding box center [62, 141] width 30 height 10
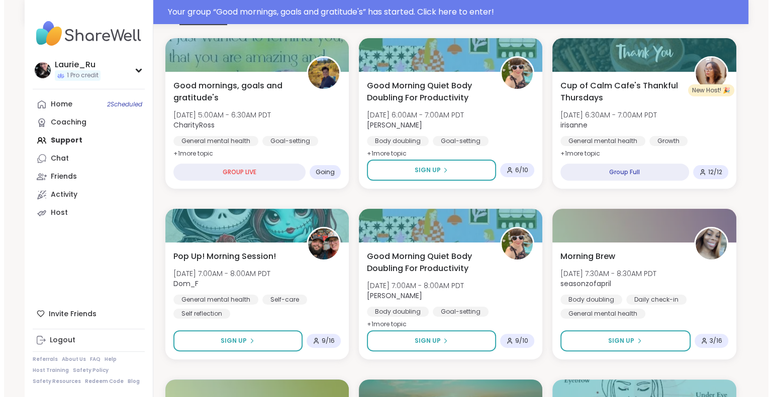
scroll to position [187, 0]
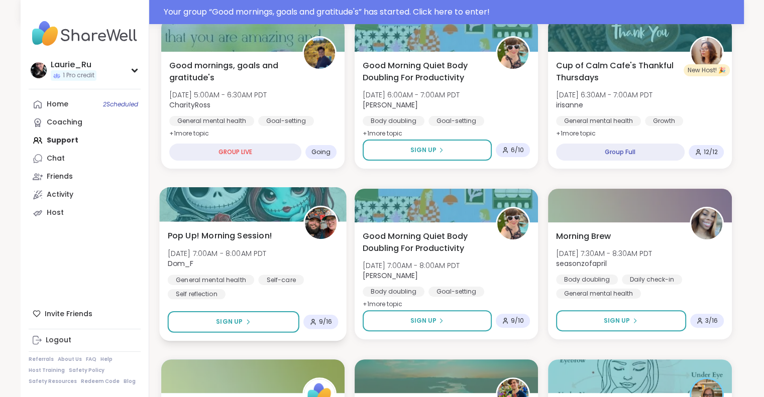
click at [239, 260] on span "Dom_F" at bounding box center [216, 264] width 99 height 10
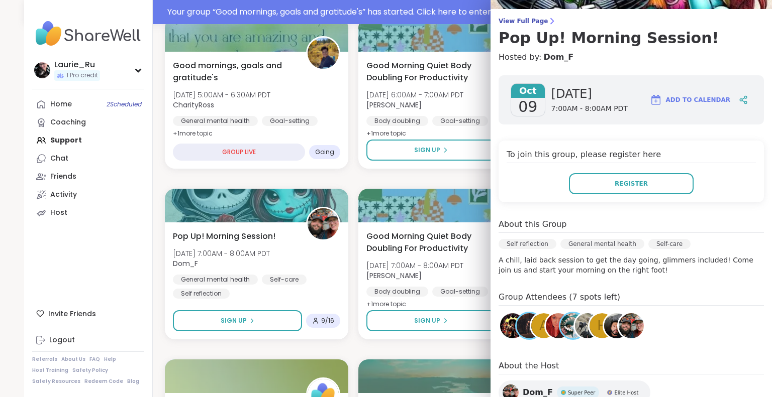
scroll to position [80, 0]
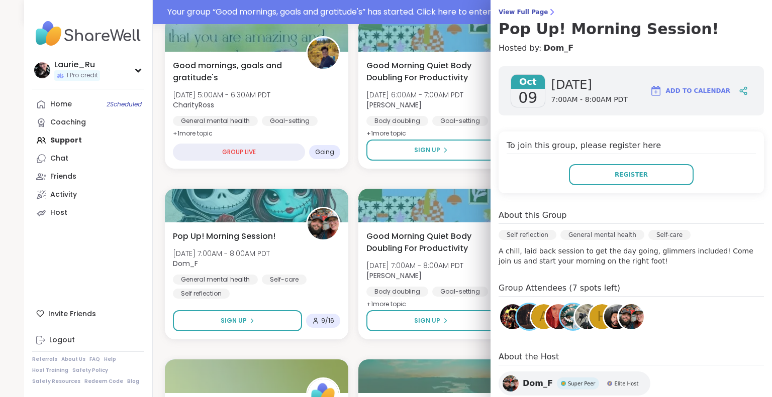
click at [516, 317] on img at bounding box center [528, 316] width 25 height 25
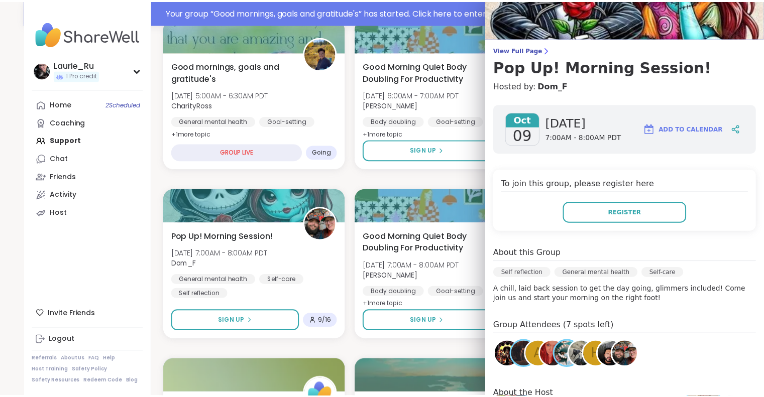
scroll to position [0, 0]
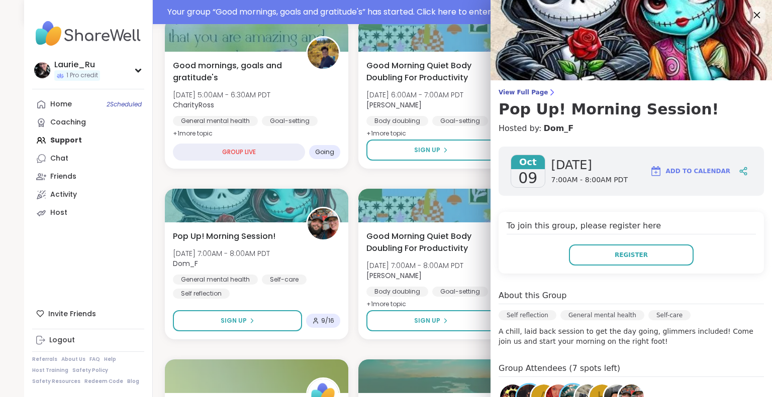
click at [750, 14] on icon at bounding box center [756, 15] width 13 height 13
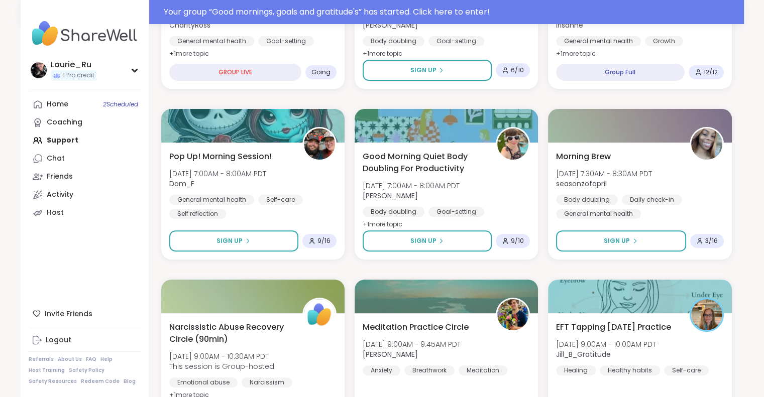
scroll to position [268, 0]
